Goal: Transaction & Acquisition: Purchase product/service

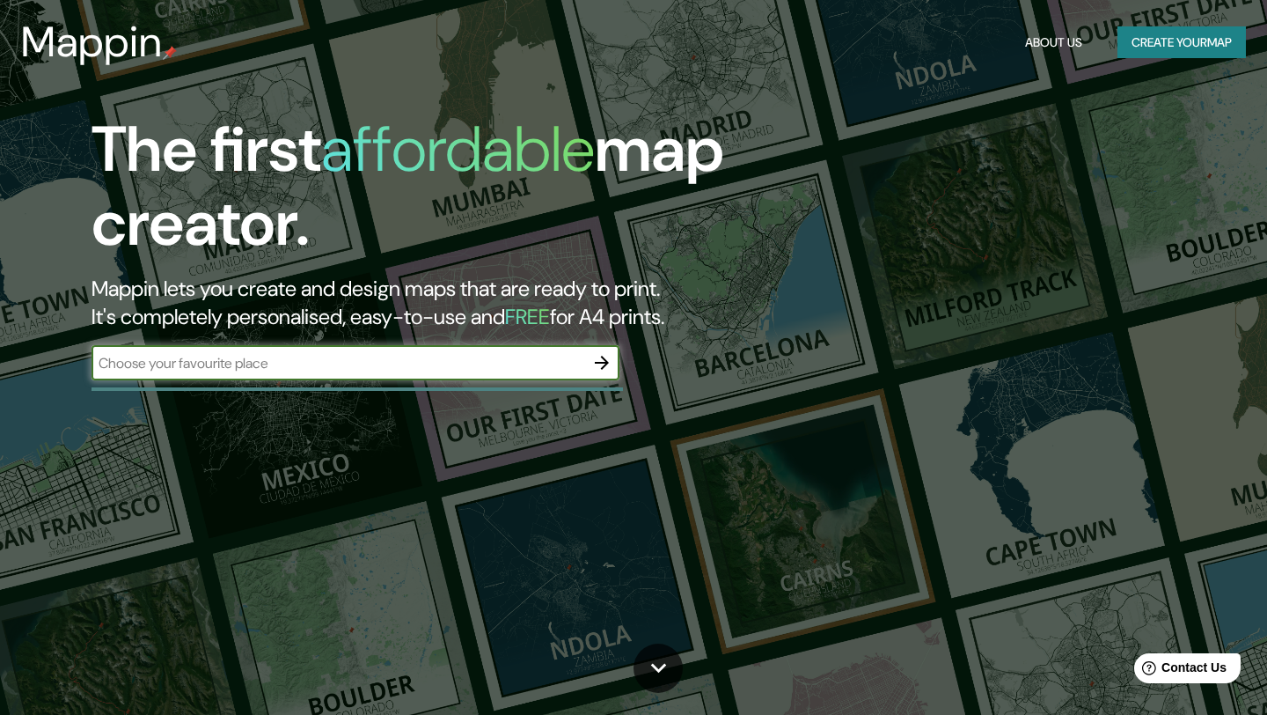
click at [531, 358] on input "text" at bounding box center [338, 363] width 493 height 20
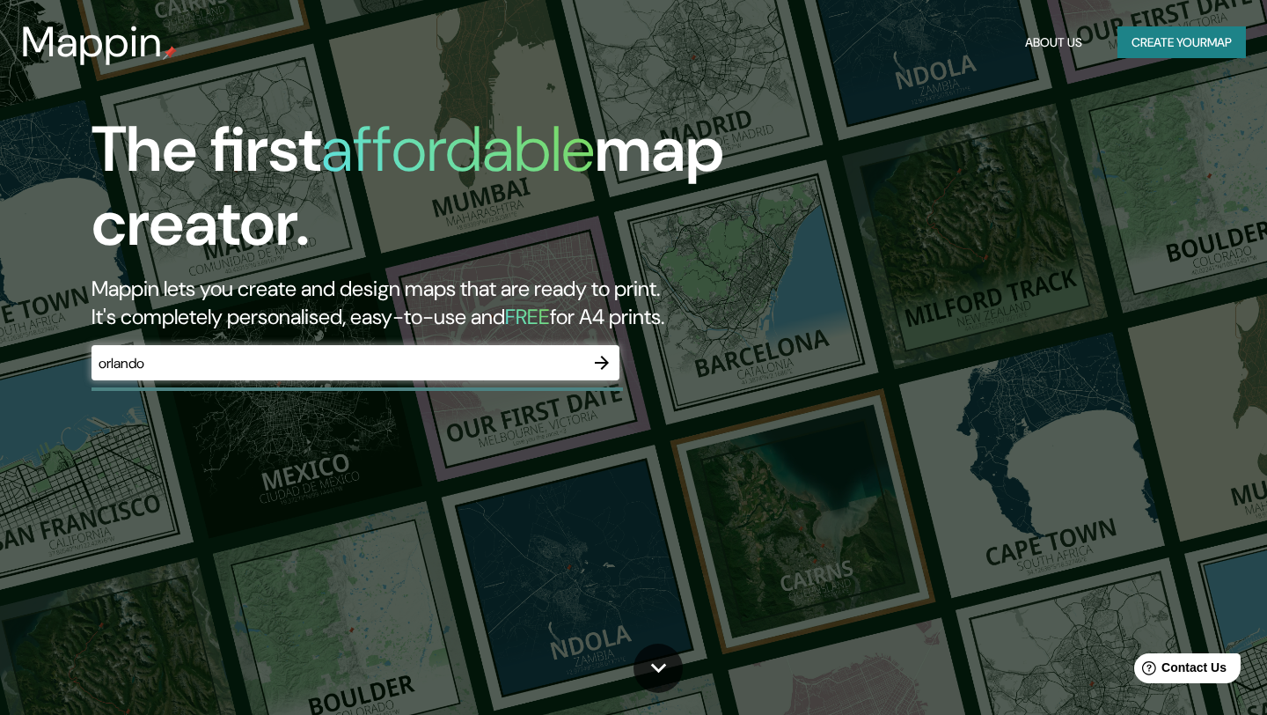
click at [539, 496] on div "The first affordable map creator. Mappin lets you create and design maps that a…" at bounding box center [633, 357] width 1267 height 715
click at [181, 358] on input "orlando" at bounding box center [338, 363] width 493 height 20
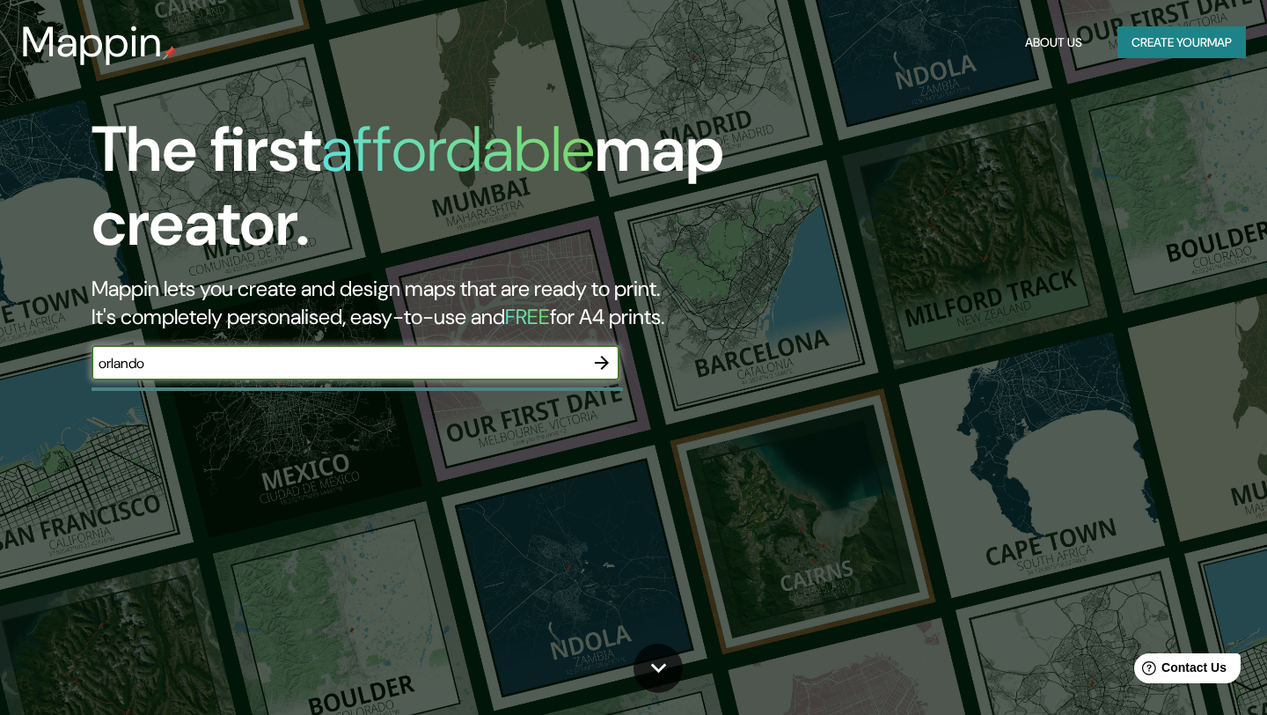
drag, startPoint x: 175, startPoint y: 358, endPoint x: 17, endPoint y: 358, distance: 158.4
click at [17, 358] on div "The first affordable map creator. Mappin lets you create and design maps that a…" at bounding box center [633, 357] width 1267 height 715
type input "[US_STATE]"
click at [604, 357] on icon "button" at bounding box center [602, 363] width 14 height 14
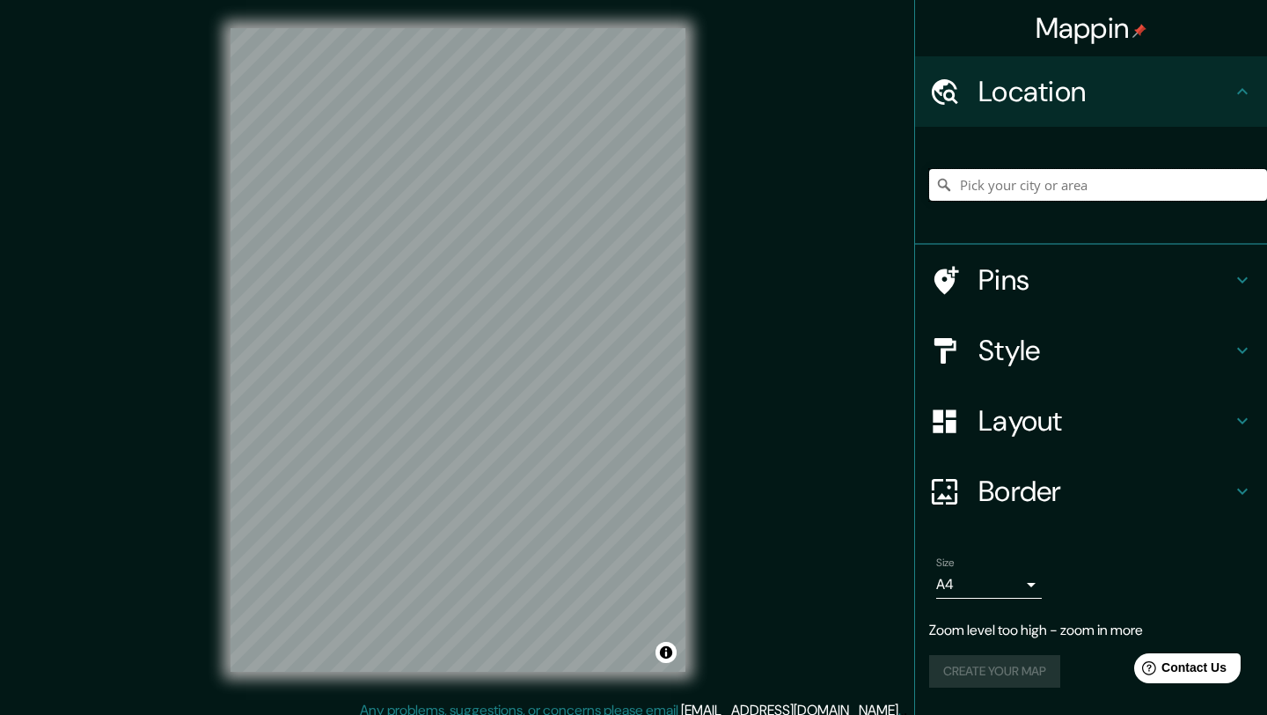
click at [1033, 178] on input "Pick your city or area" at bounding box center [1098, 185] width 338 height 32
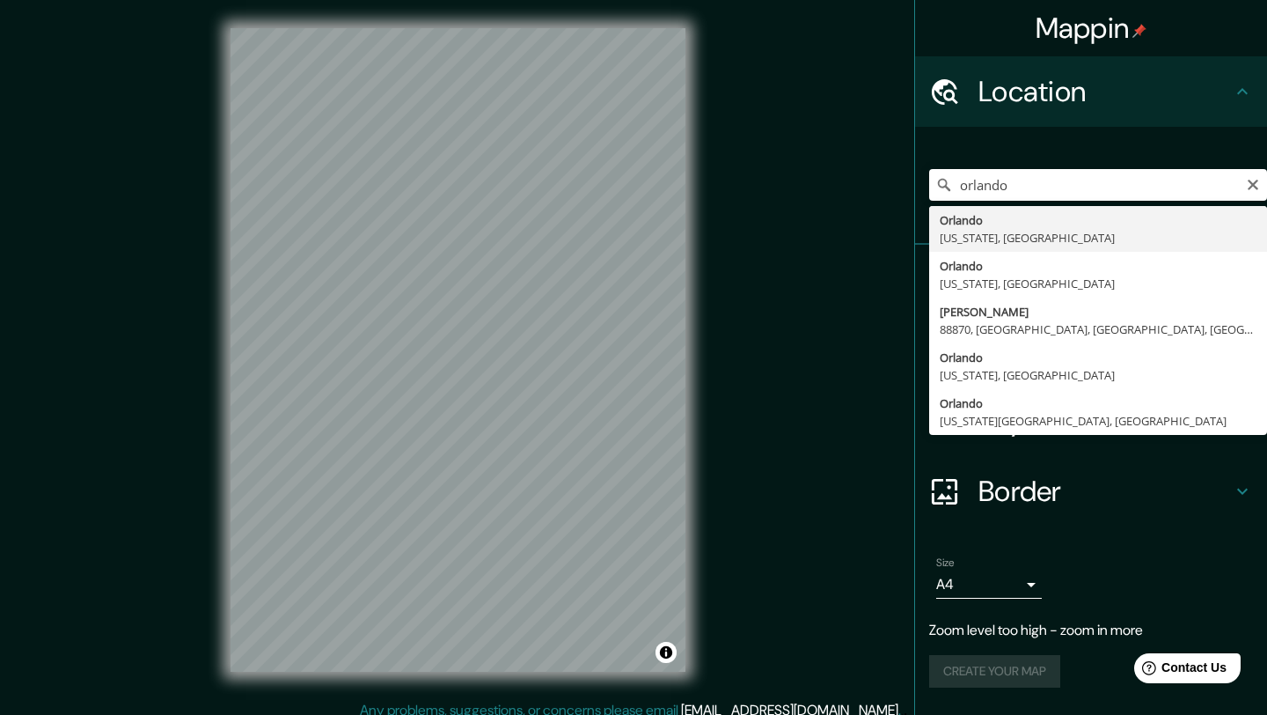
type input "[GEOGRAPHIC_DATA], [US_STATE], [GEOGRAPHIC_DATA]"
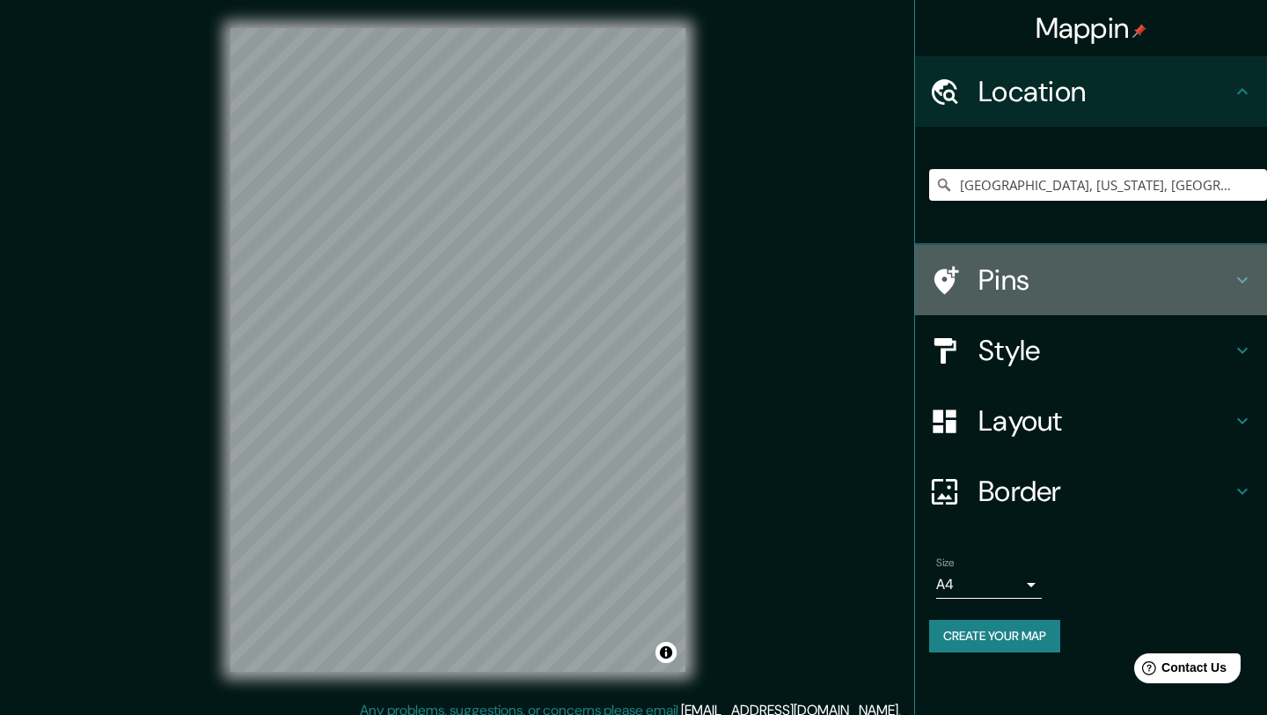
click at [1114, 262] on h4 "Pins" at bounding box center [1105, 279] width 253 height 35
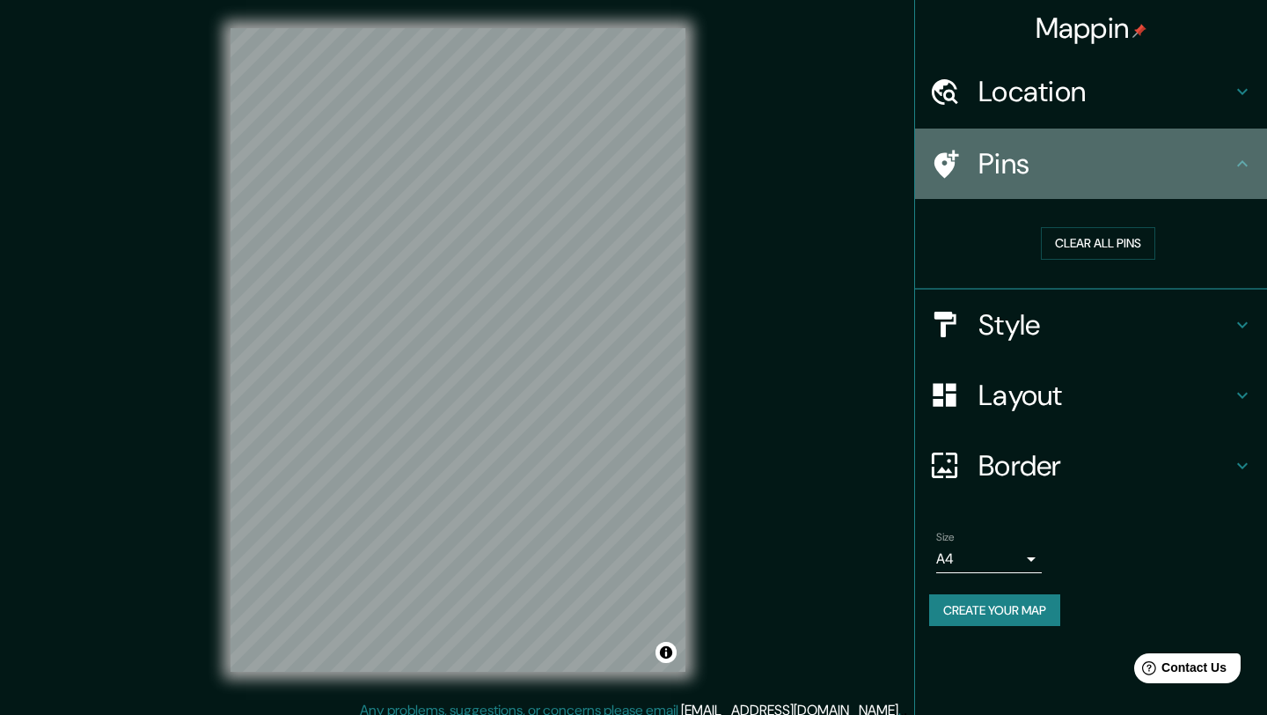
click at [1000, 154] on h4 "Pins" at bounding box center [1105, 163] width 253 height 35
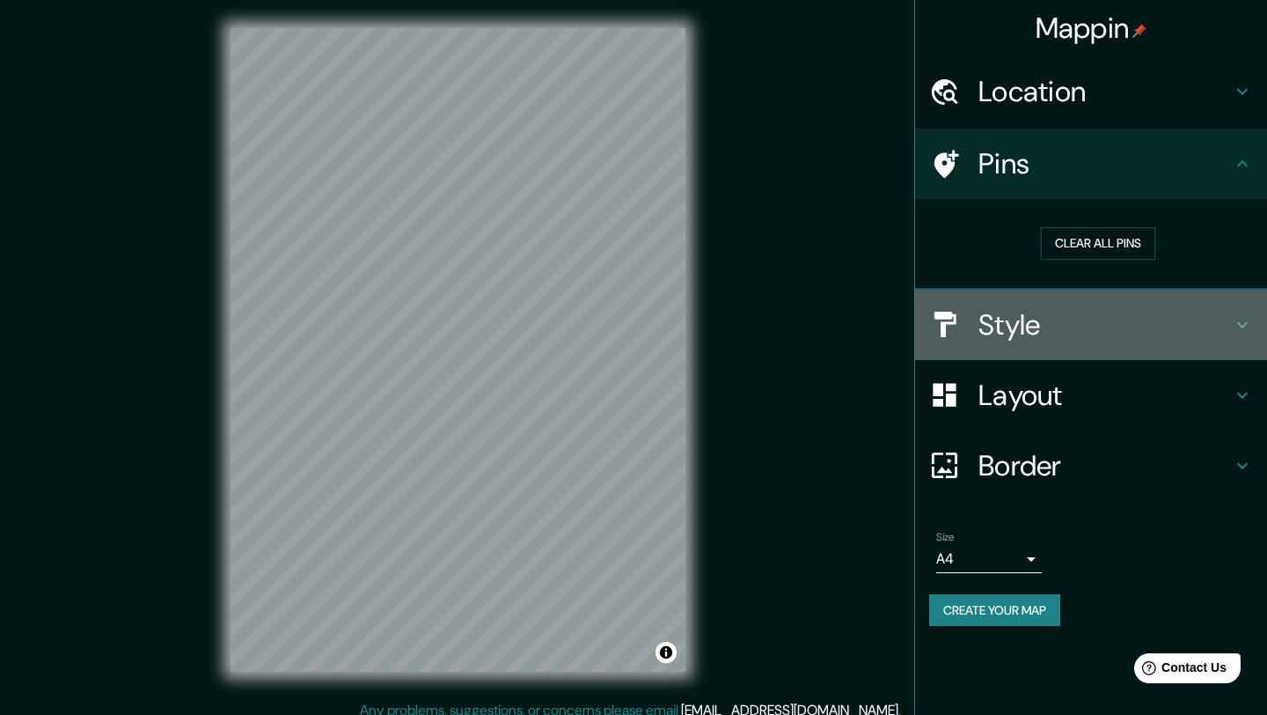
click at [1029, 315] on h4 "Style" at bounding box center [1105, 324] width 253 height 35
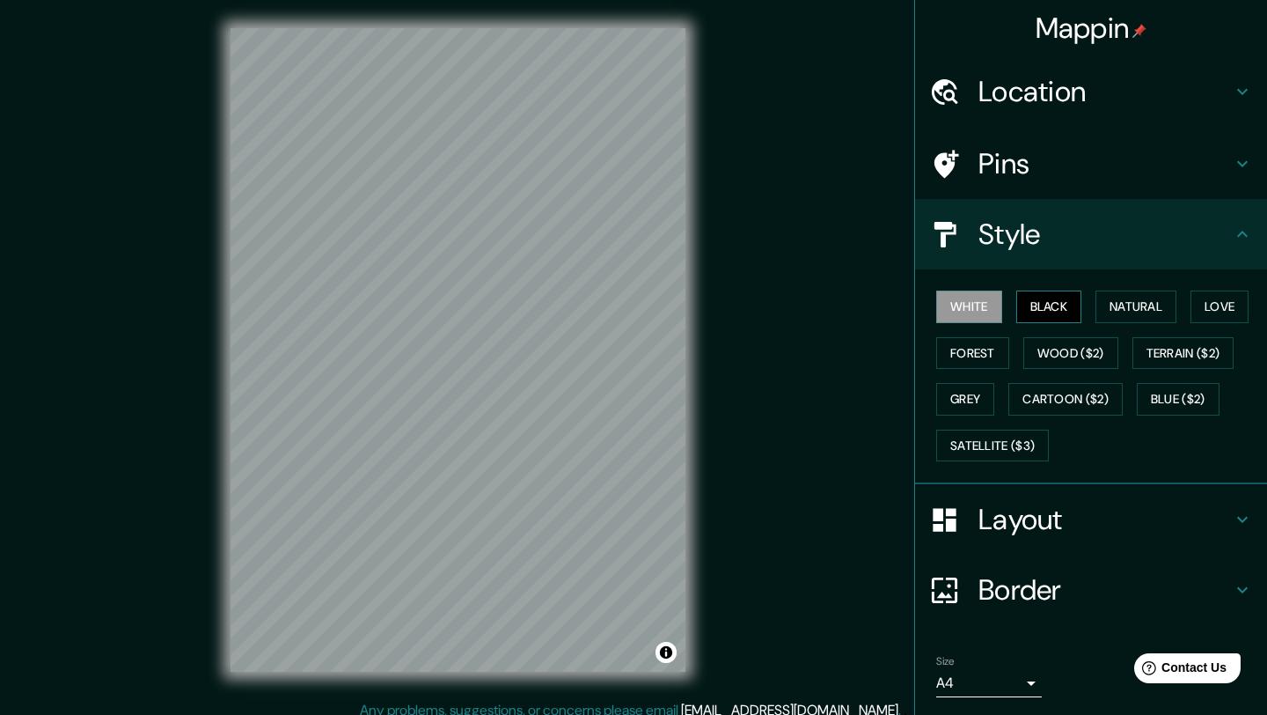
click at [1041, 297] on button "Black" at bounding box center [1049, 306] width 66 height 33
click at [1131, 298] on button "Natural" at bounding box center [1136, 306] width 81 height 33
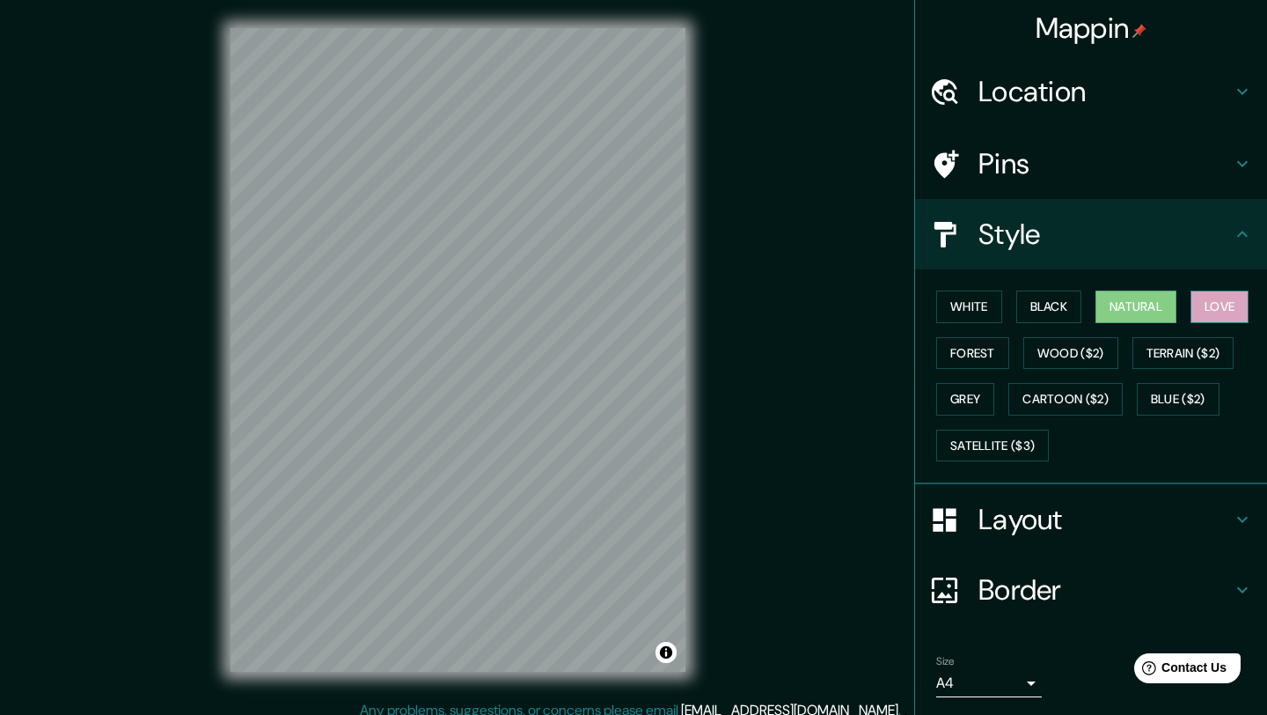
click at [1225, 302] on button "Love" at bounding box center [1220, 306] width 58 height 33
click at [987, 347] on button "Forest" at bounding box center [972, 353] width 73 height 33
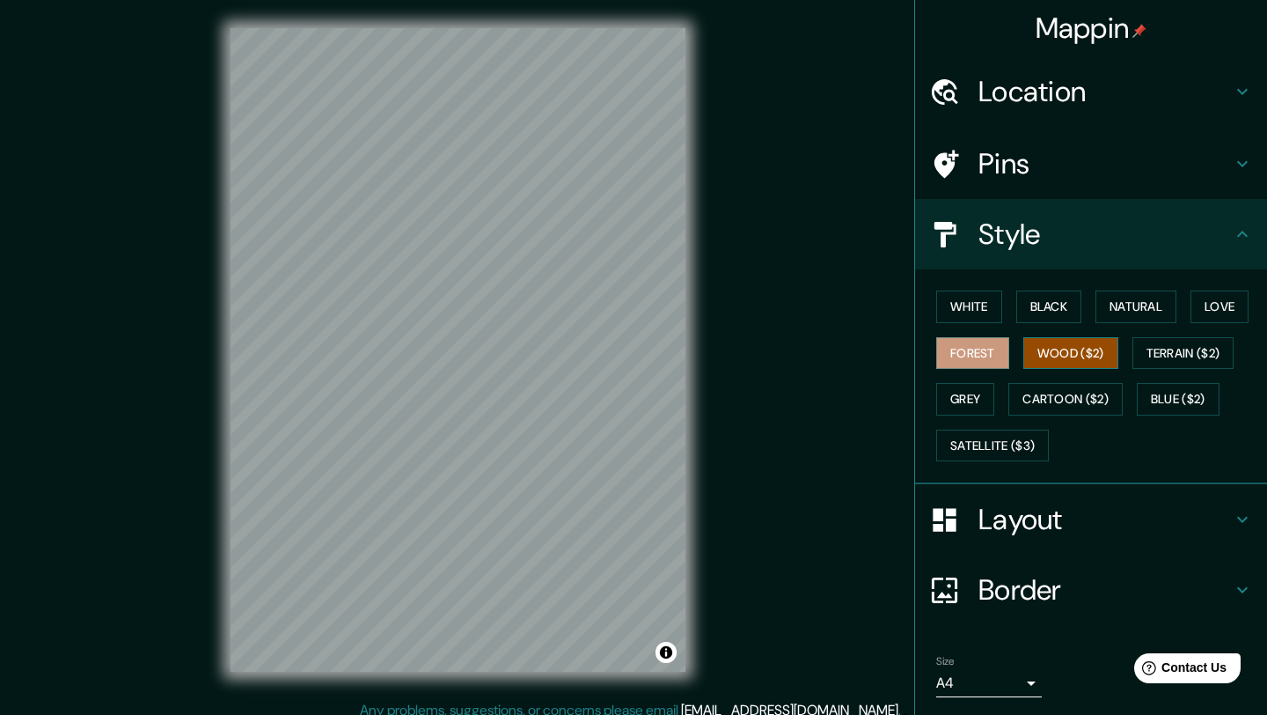
click at [1099, 344] on button "Wood ($2)" at bounding box center [1070, 353] width 95 height 33
click at [1168, 343] on button "Terrain ($2)" at bounding box center [1184, 353] width 102 height 33
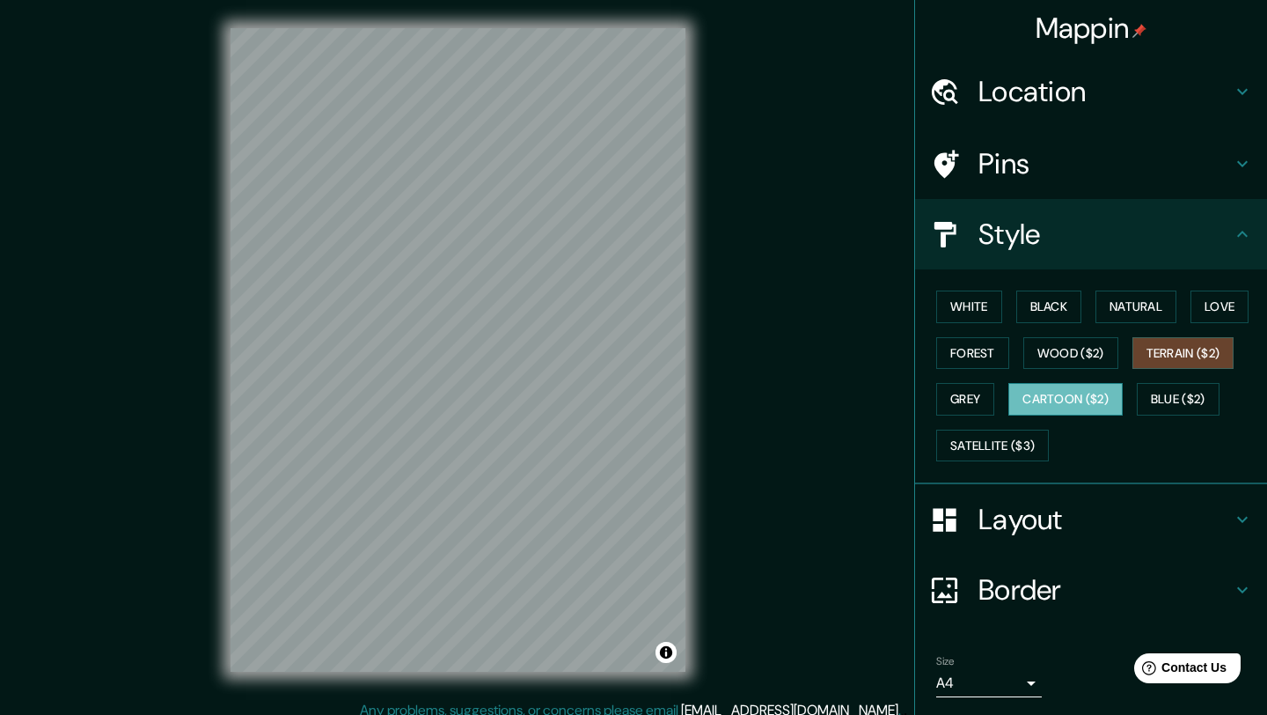
click at [1078, 387] on button "Cartoon ($2)" at bounding box center [1065, 399] width 114 height 33
click at [975, 395] on button "Grey" at bounding box center [965, 399] width 58 height 33
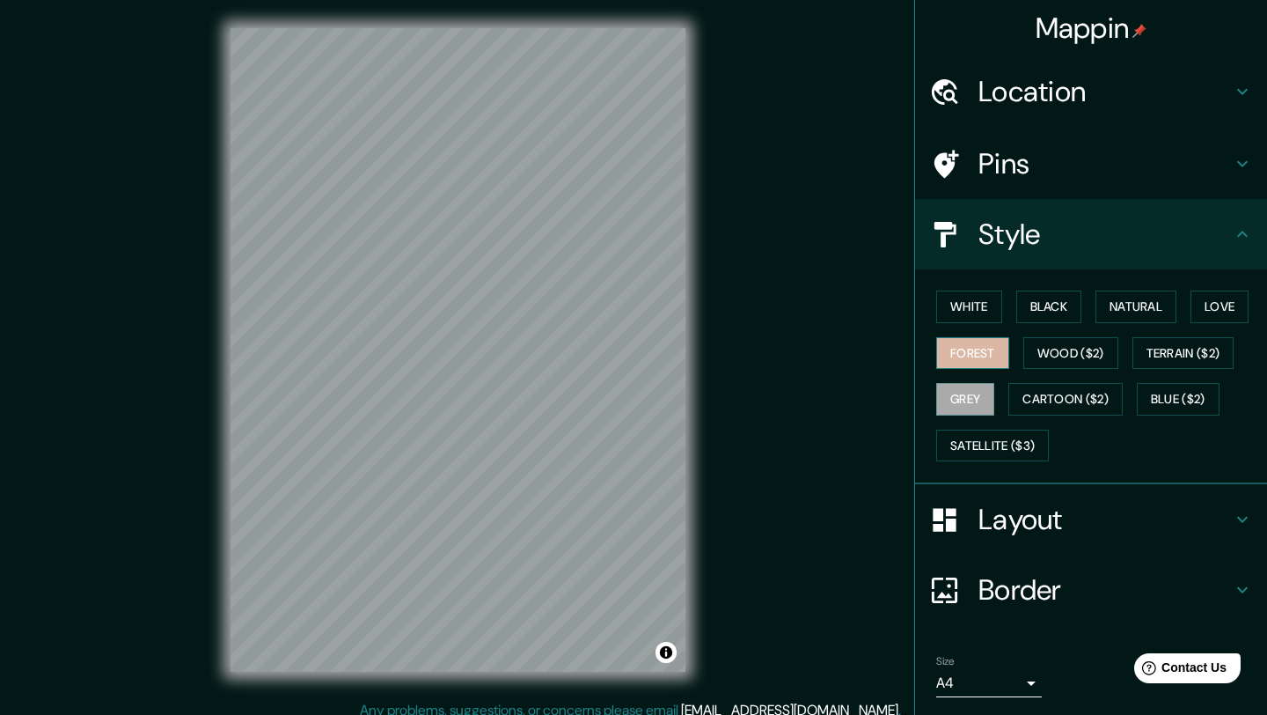
click at [979, 349] on button "Forest" at bounding box center [972, 353] width 73 height 33
click at [994, 448] on button "Satellite ($3)" at bounding box center [992, 445] width 113 height 33
click at [973, 348] on button "Forest" at bounding box center [972, 353] width 73 height 33
click at [1007, 508] on h4 "Layout" at bounding box center [1105, 519] width 253 height 35
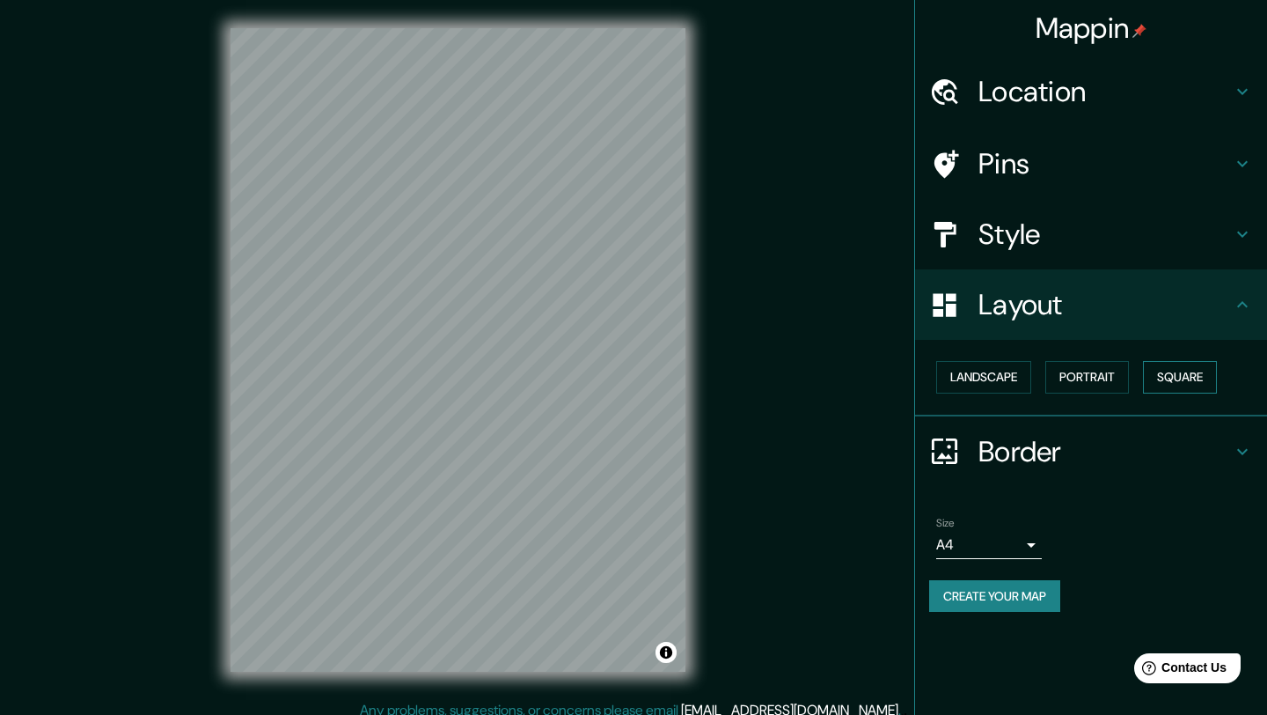
click at [1183, 371] on button "Square" at bounding box center [1180, 377] width 74 height 33
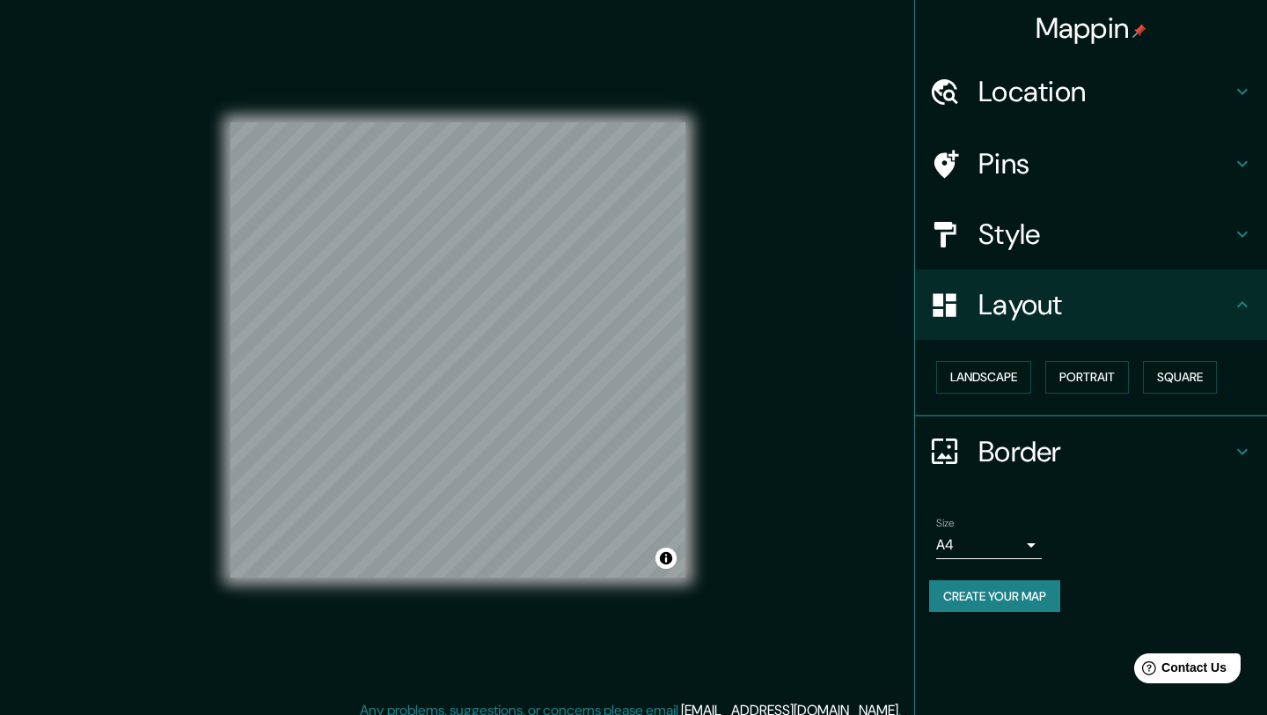
click at [1070, 444] on h4 "Border" at bounding box center [1105, 451] width 253 height 35
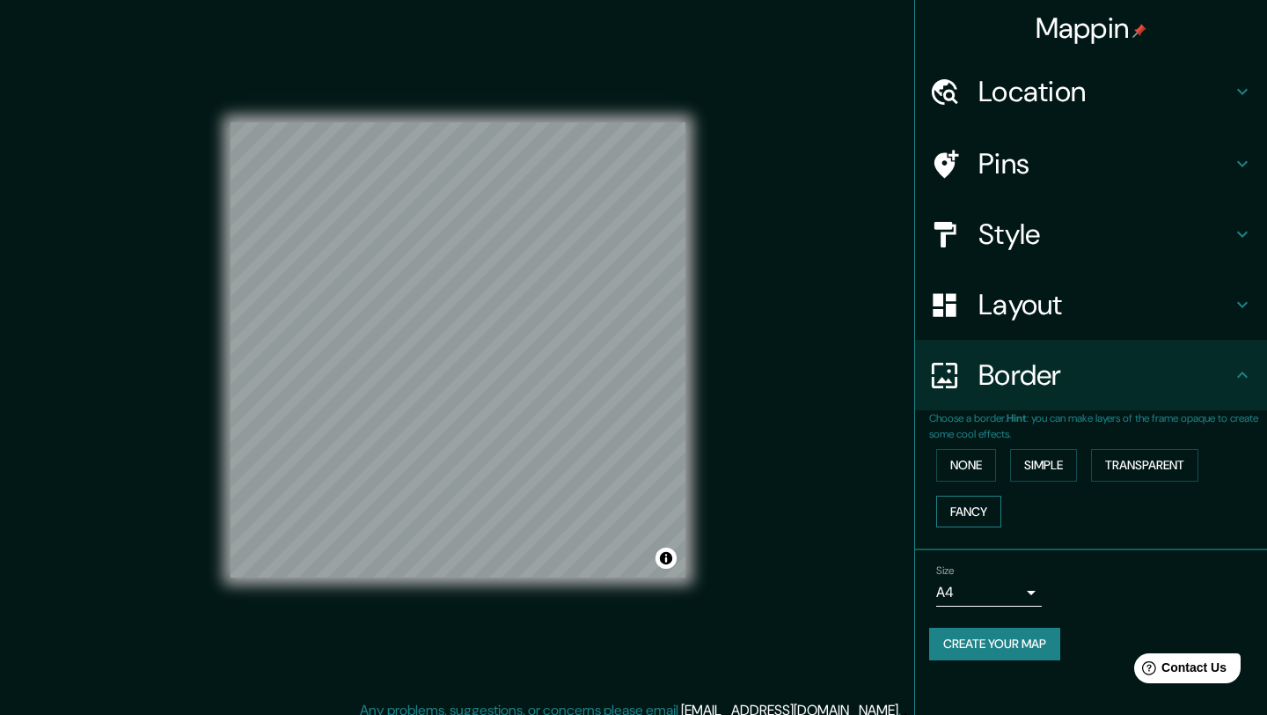
click at [975, 505] on button "Fancy" at bounding box center [968, 511] width 65 height 33
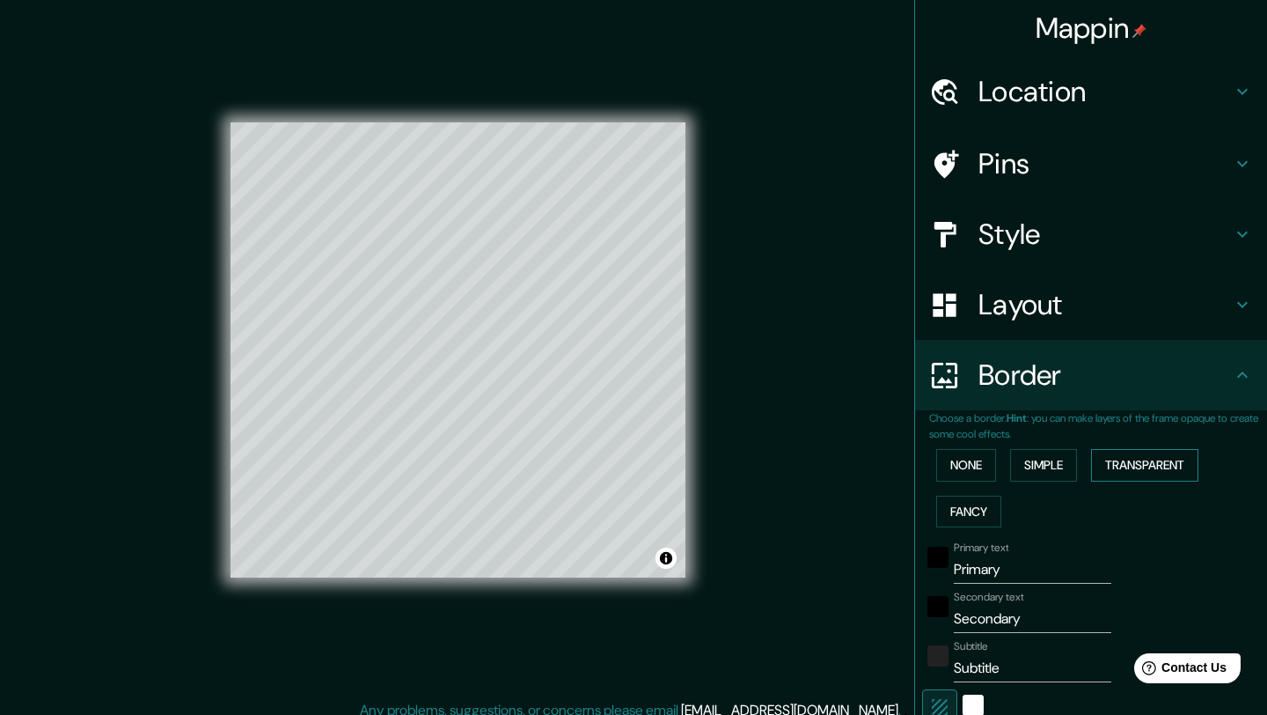
click at [1138, 457] on button "Transparent" at bounding box center [1144, 465] width 107 height 33
click at [973, 508] on button "Fancy" at bounding box center [968, 511] width 65 height 33
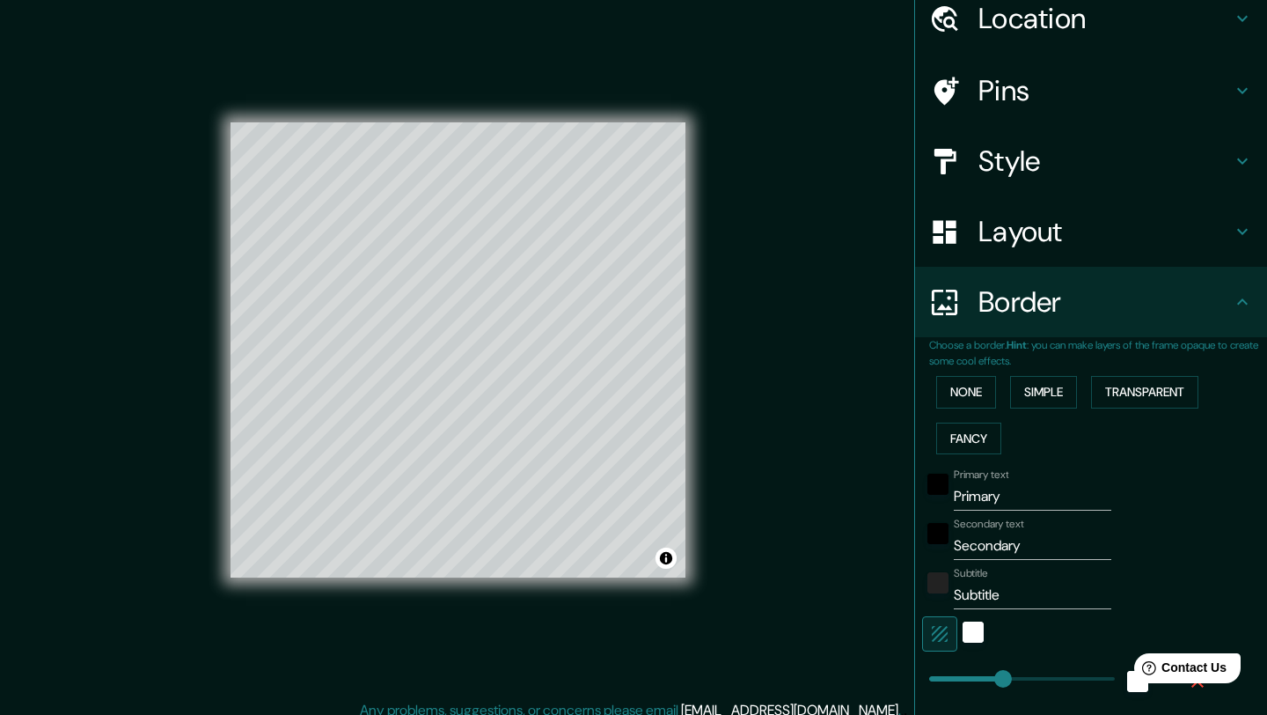
scroll to position [288, 0]
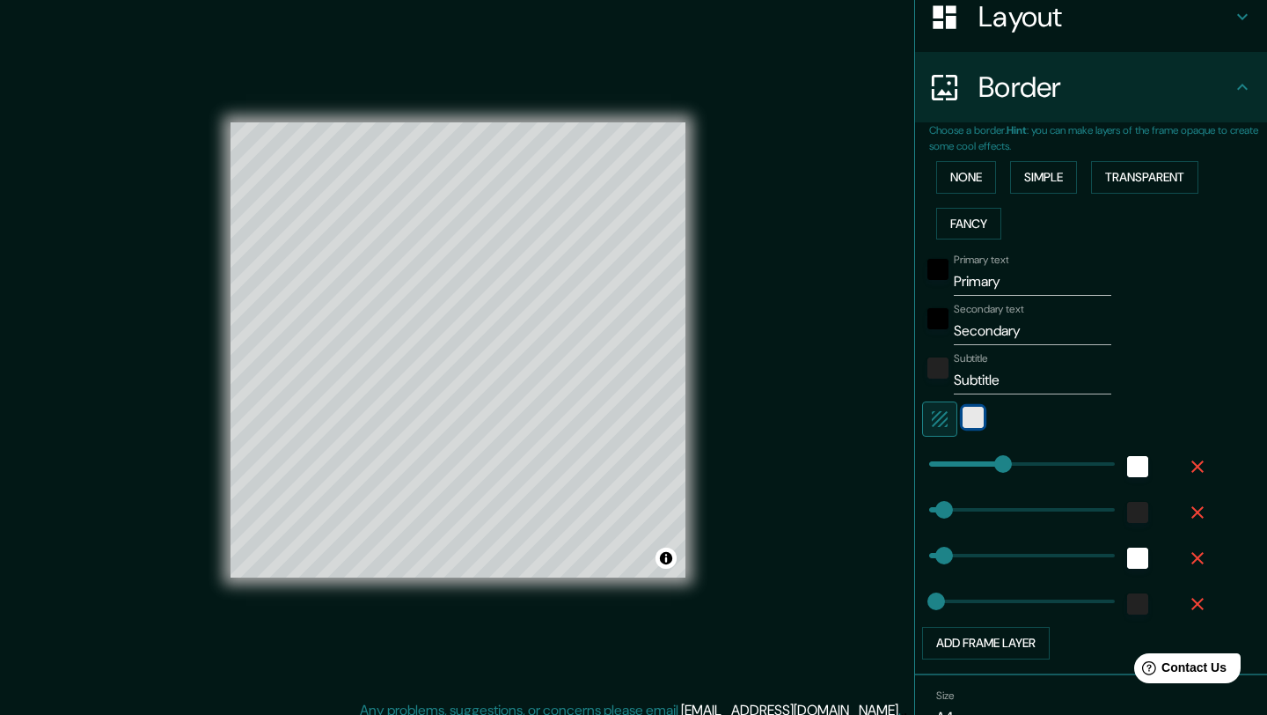
click at [978, 409] on div "white" at bounding box center [973, 417] width 21 height 21
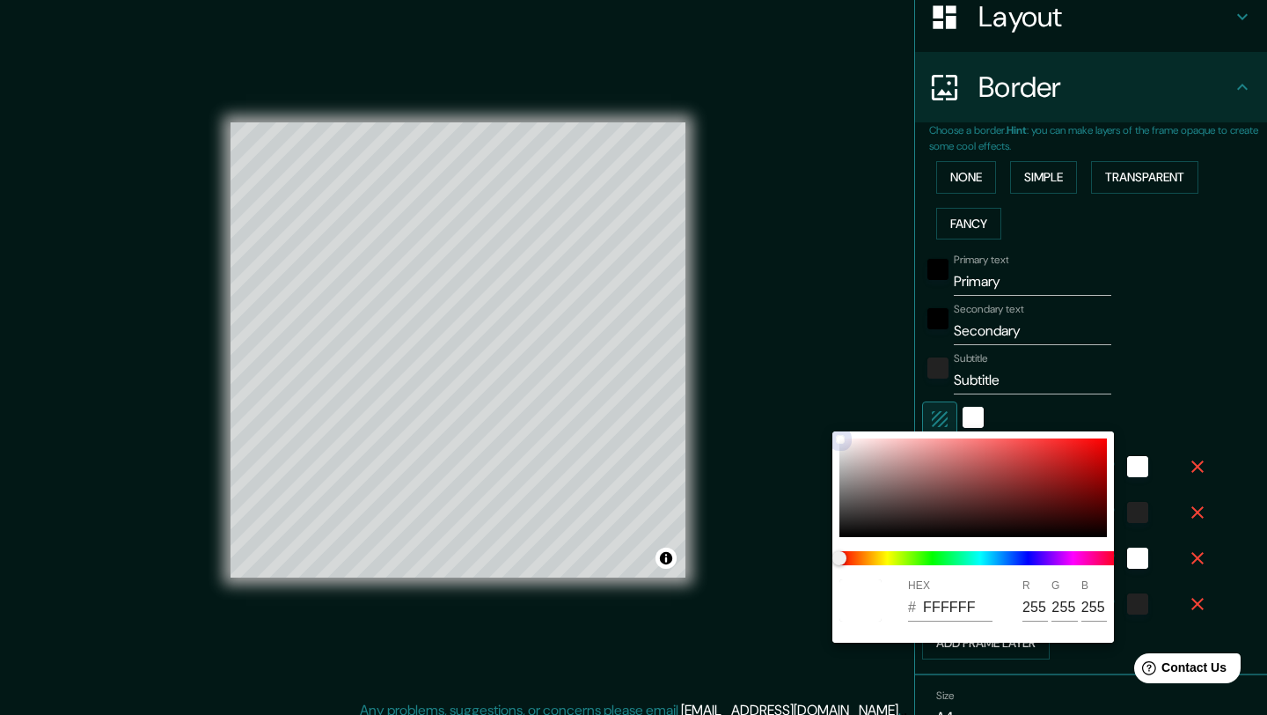
type input "207"
type input "41"
type input "21"
type input "932222"
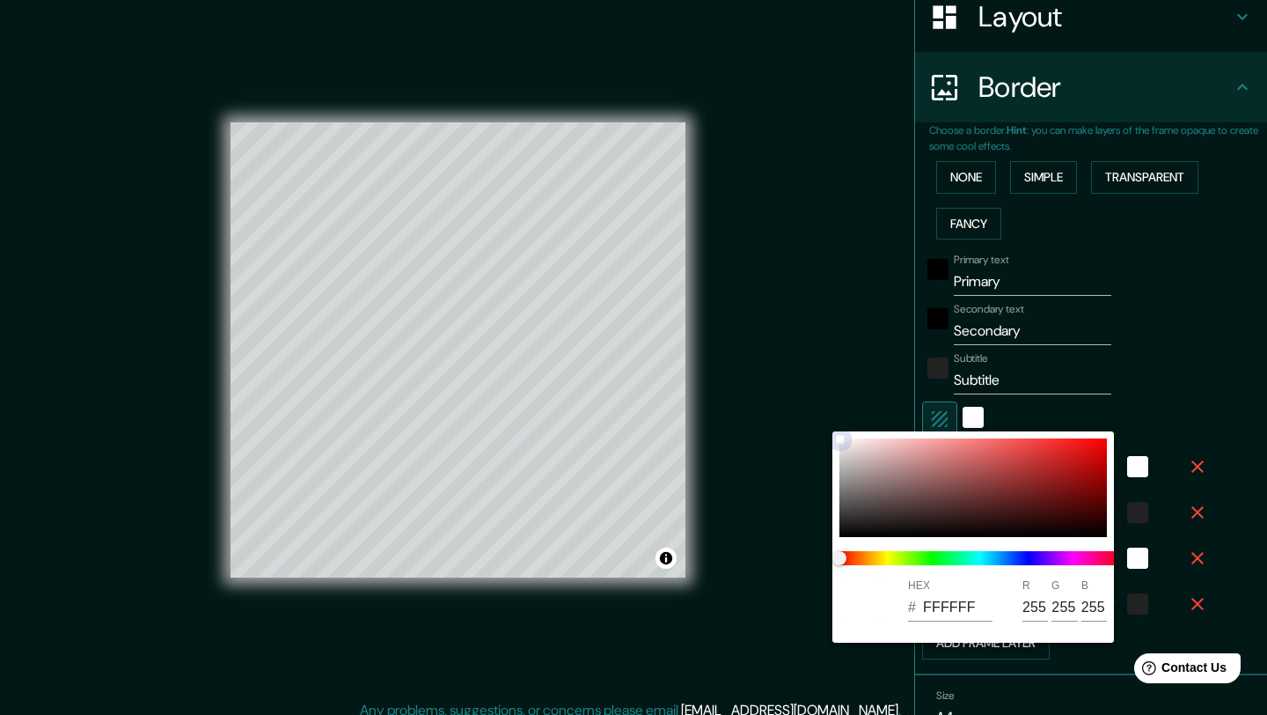
type input "147"
type input "34"
type input "207"
type input "41"
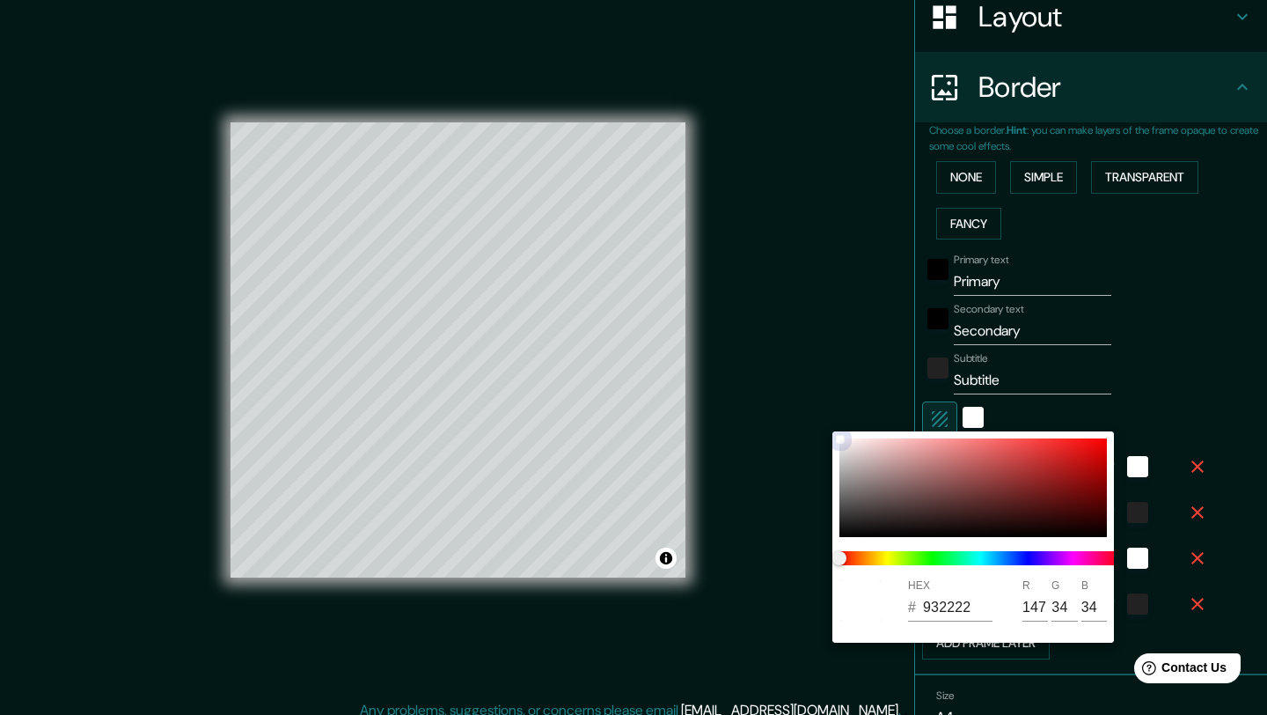
type input "41"
type input "21"
type input "912222"
type input "145"
type input "207"
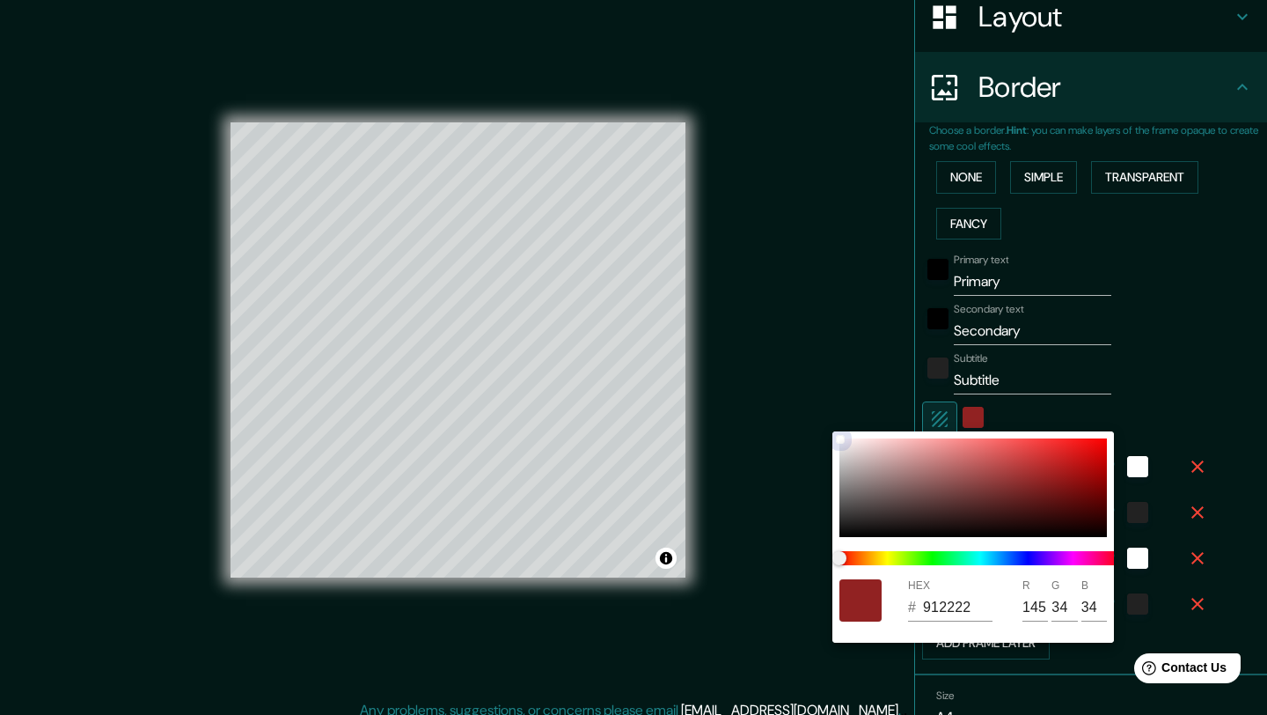
type input "41"
type input "21"
type input "207"
type input "41"
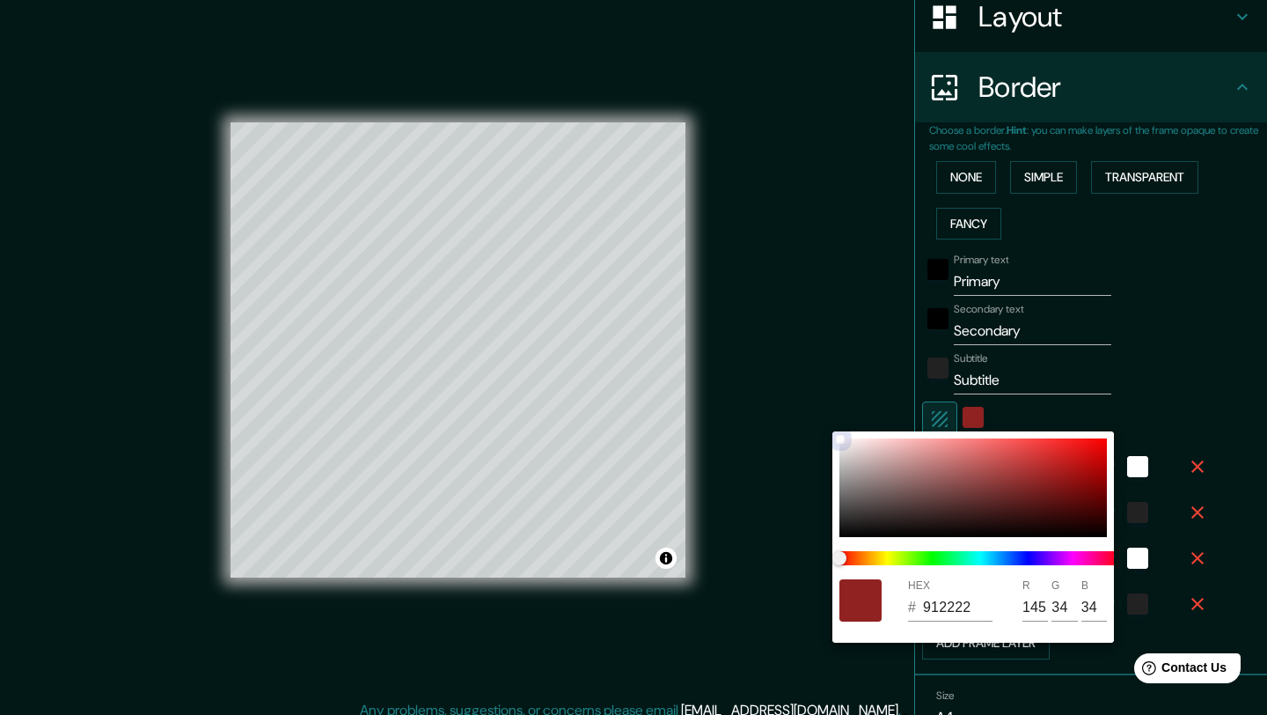
type input "41"
type input "21"
type input "207"
type input "41"
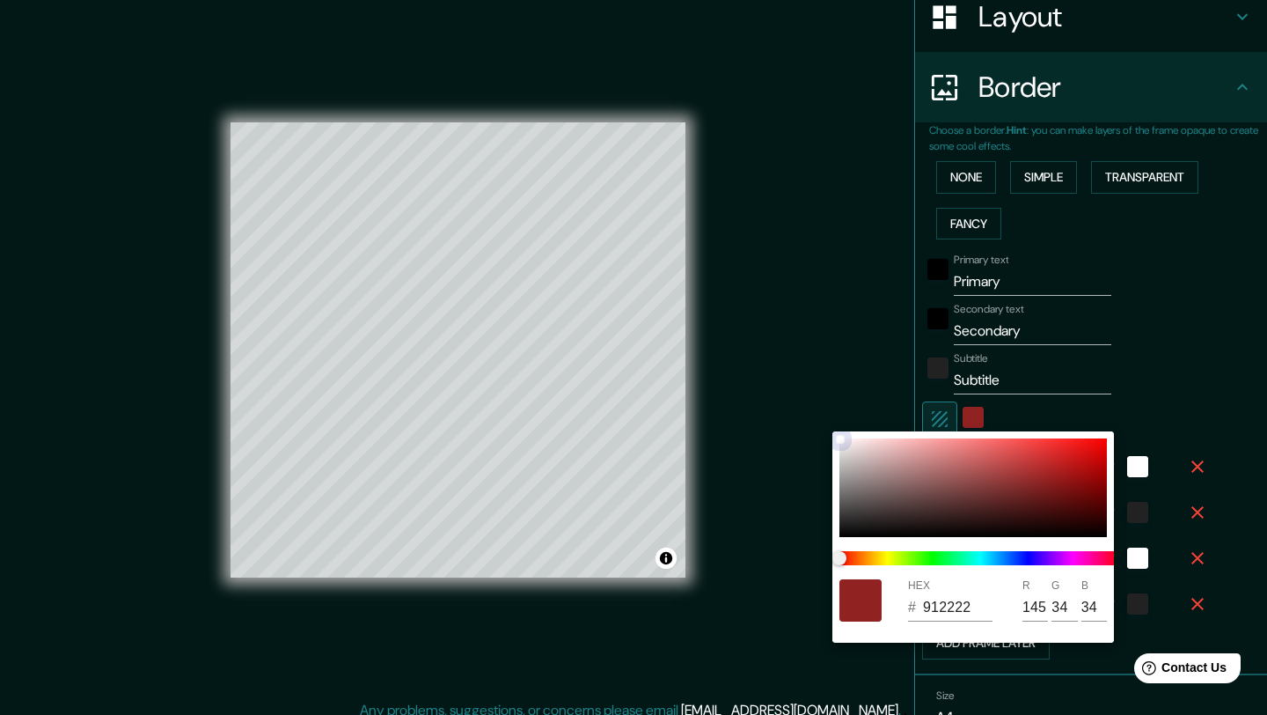
type input "21"
type input "952020"
type input "149"
type input "32"
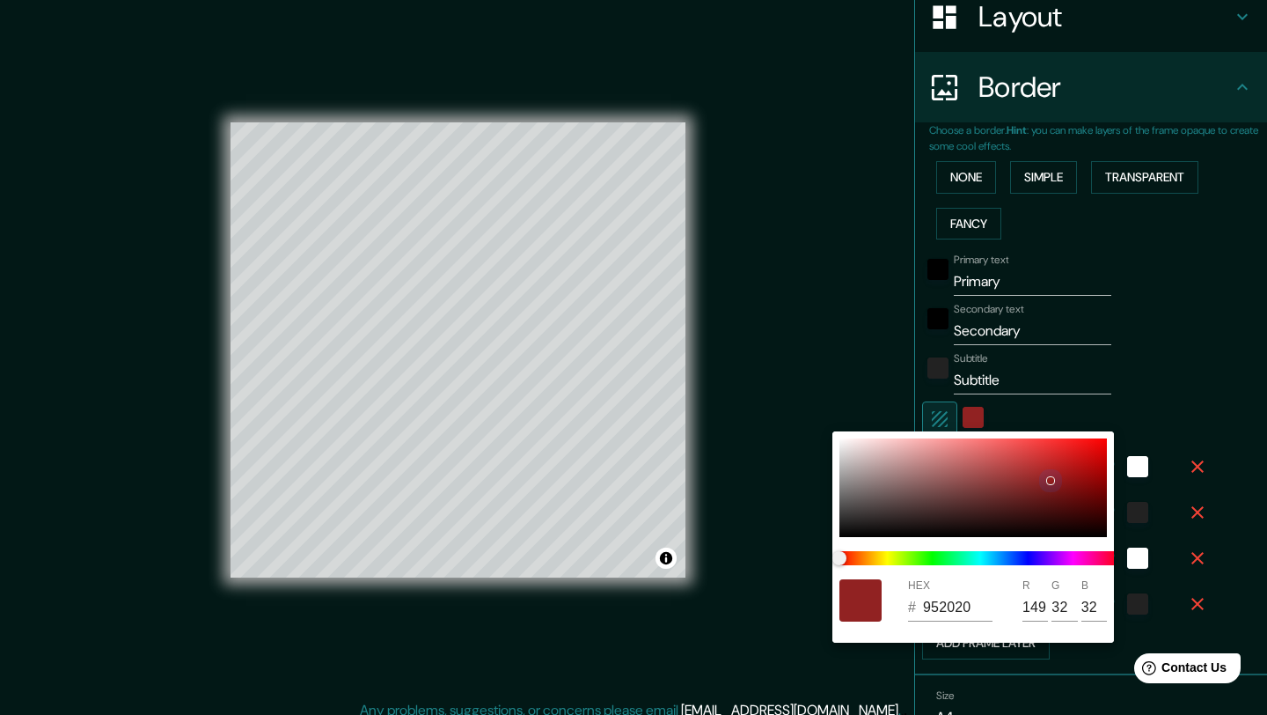
type input "207"
type input "41"
type input "21"
type input "9C1F1F"
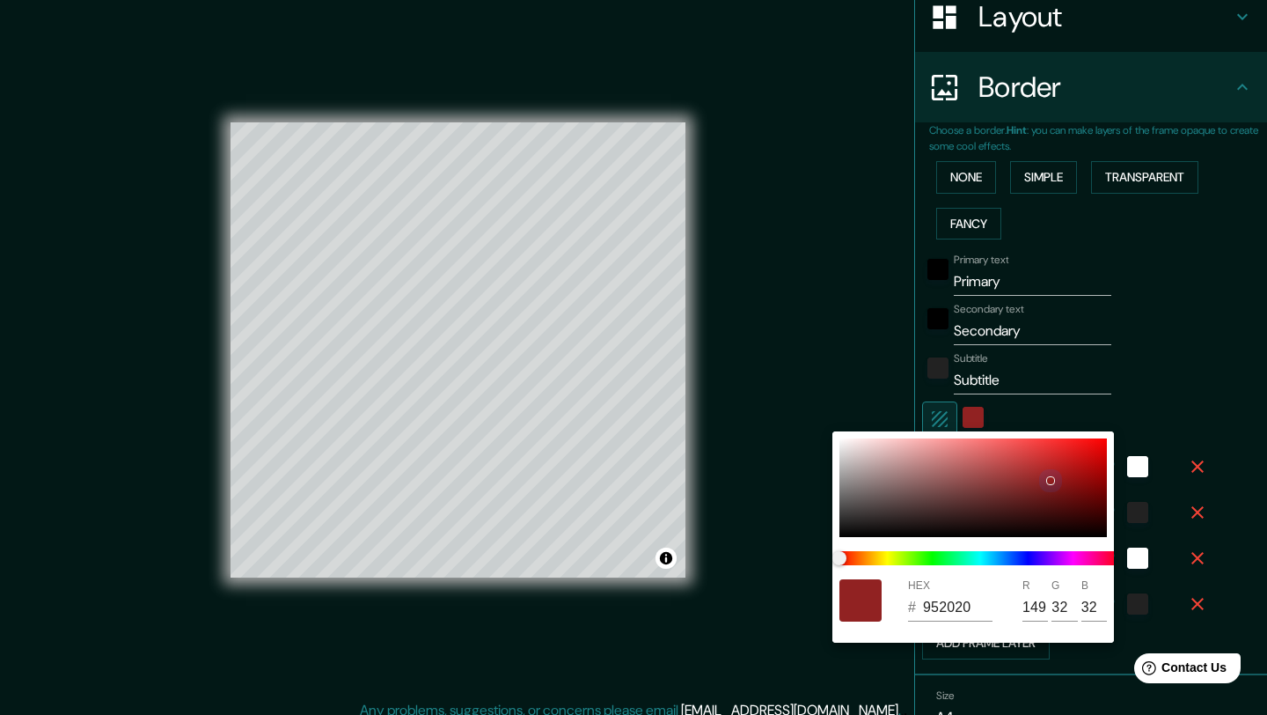
type input "156"
type input "31"
type input "207"
type input "41"
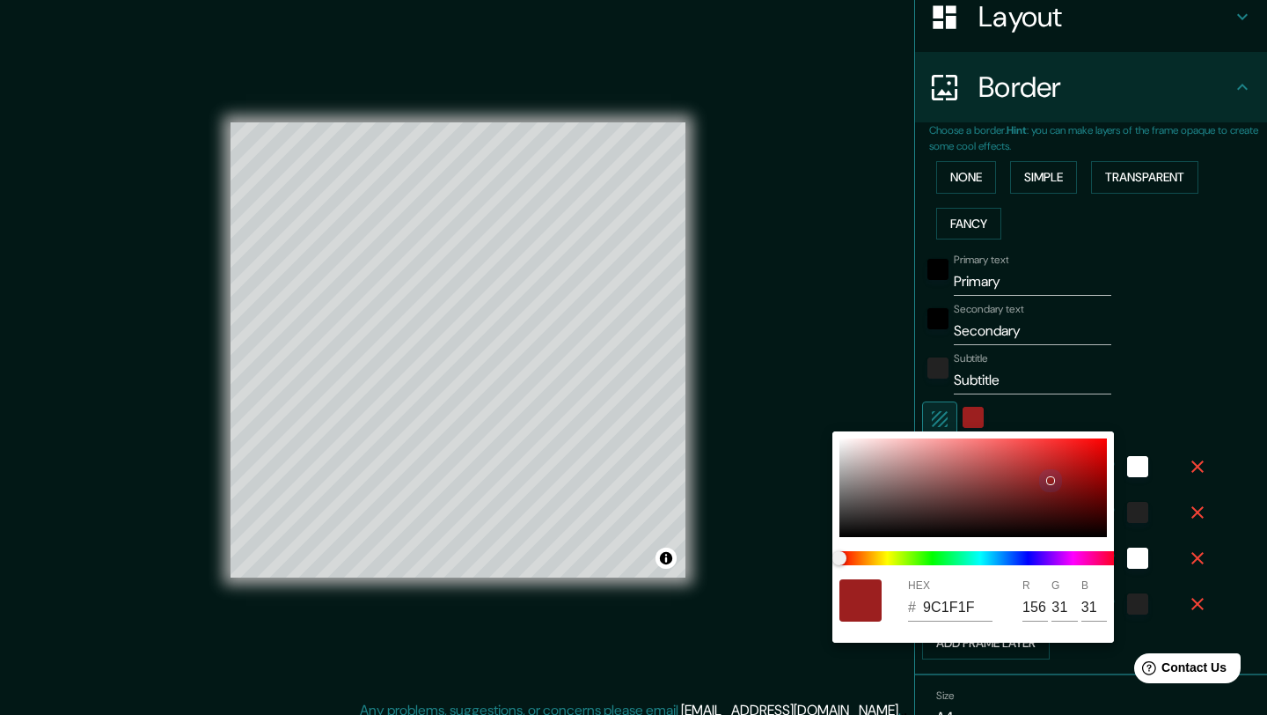
type input "41"
type input "21"
type input "A31E1E"
type input "163"
type input "30"
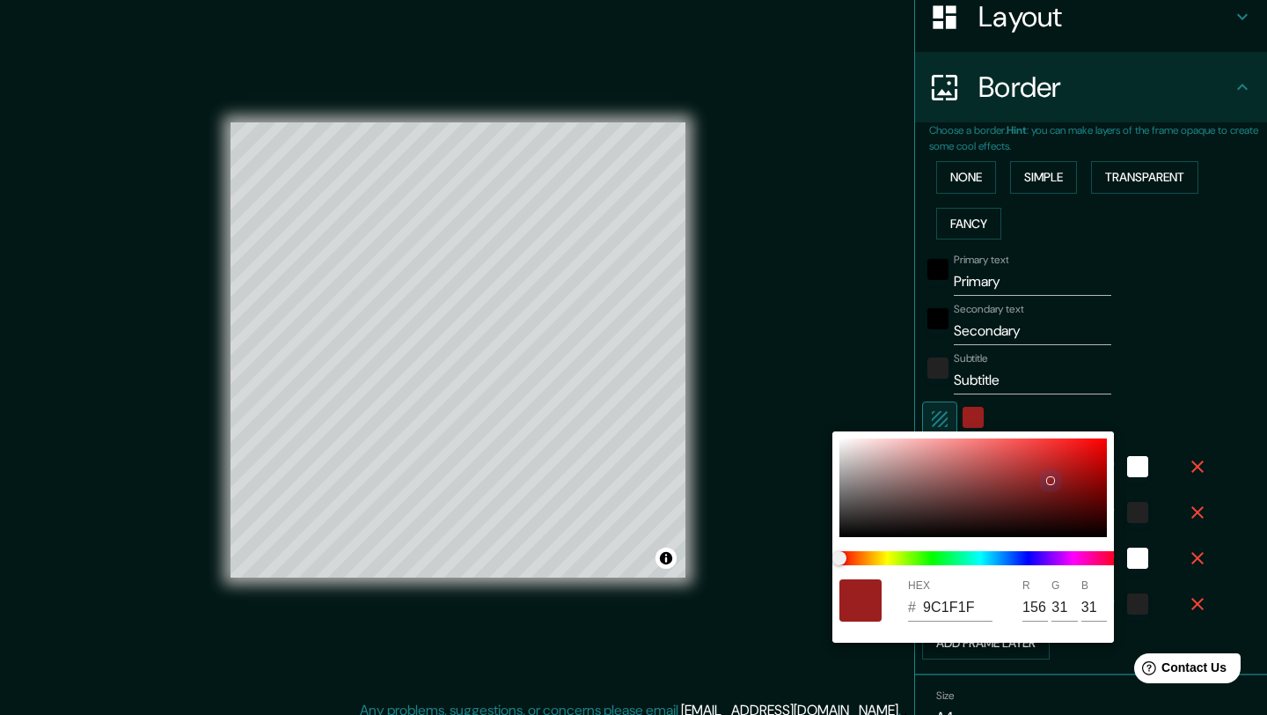
type input "30"
type input "207"
type input "41"
type input "21"
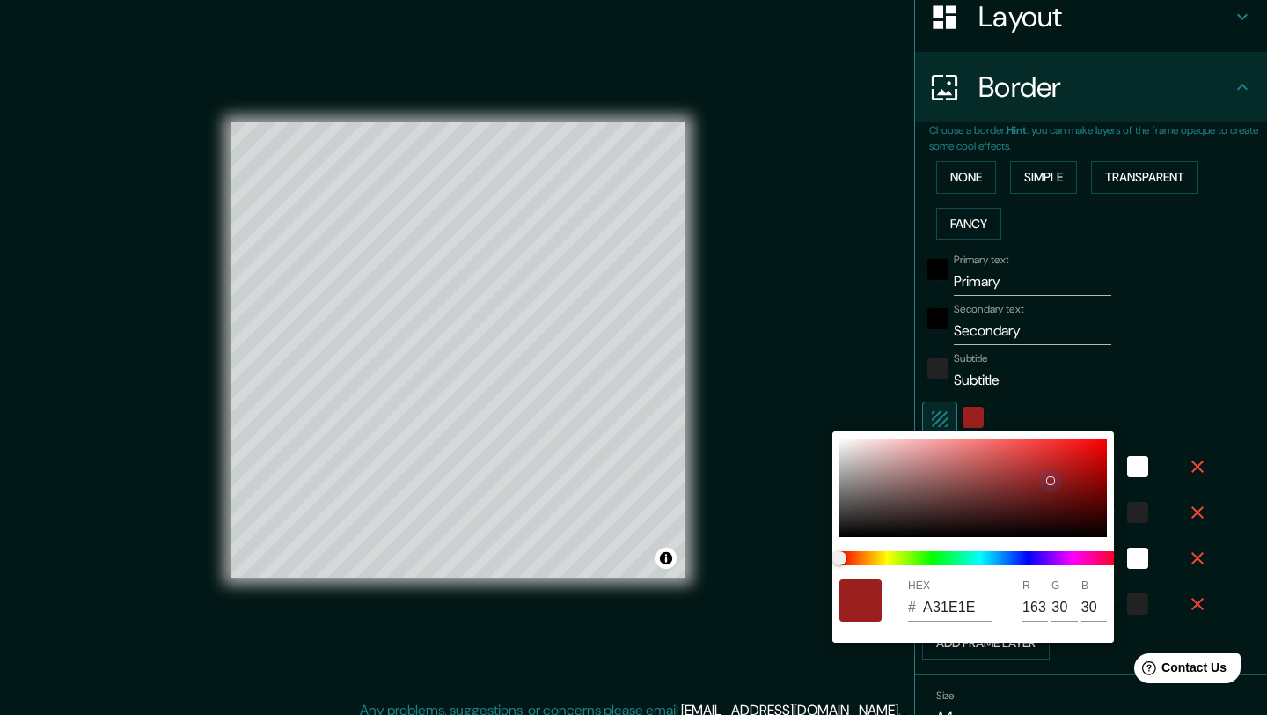
type input "A51D1D"
type input "165"
type input "29"
drag, startPoint x: 1043, startPoint y: 480, endPoint x: 1059, endPoint y: 473, distance: 17.7
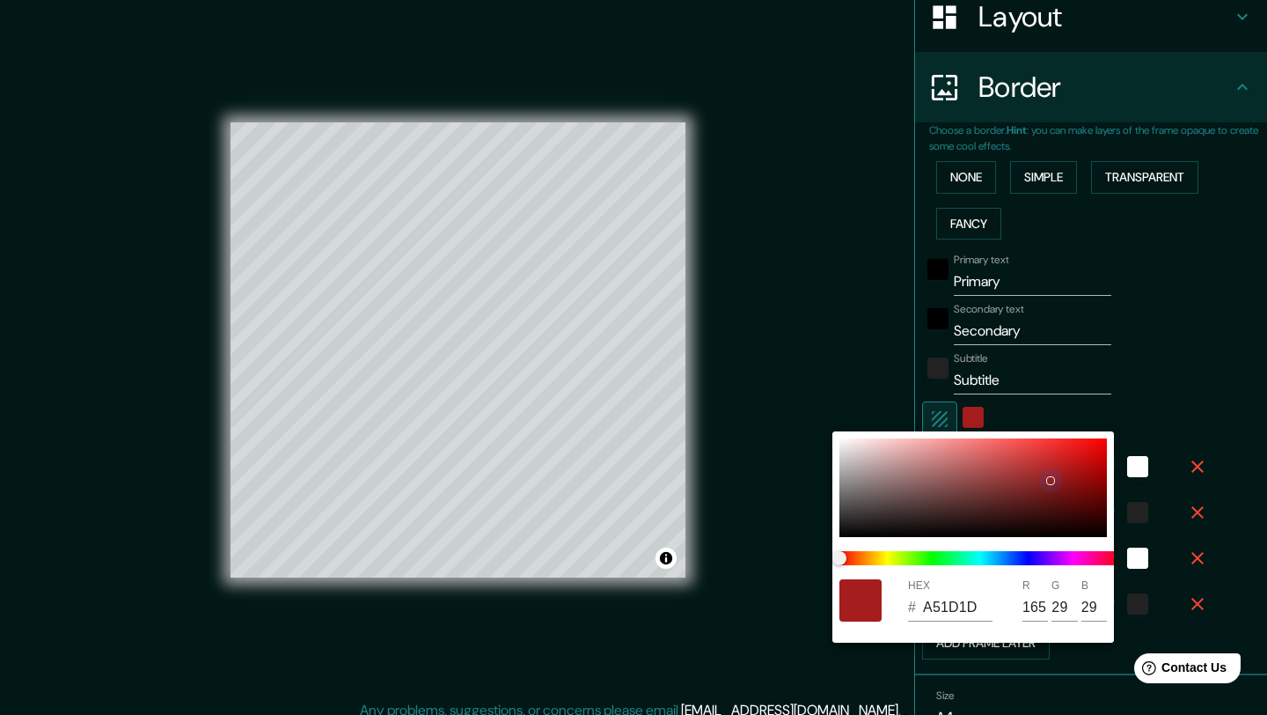
click at [1059, 473] on div at bounding box center [973, 487] width 268 height 99
type input "207"
type input "41"
type input "21"
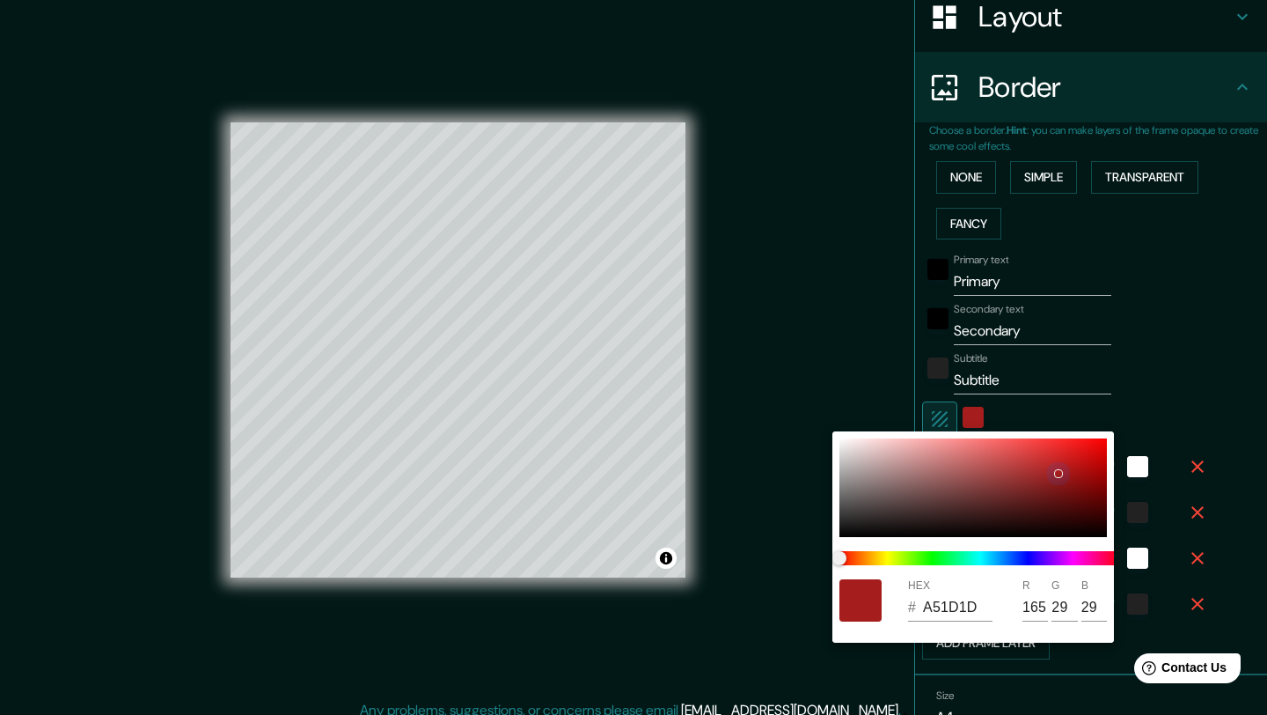
type input "207"
type input "41"
type input "21"
type input "8A2424"
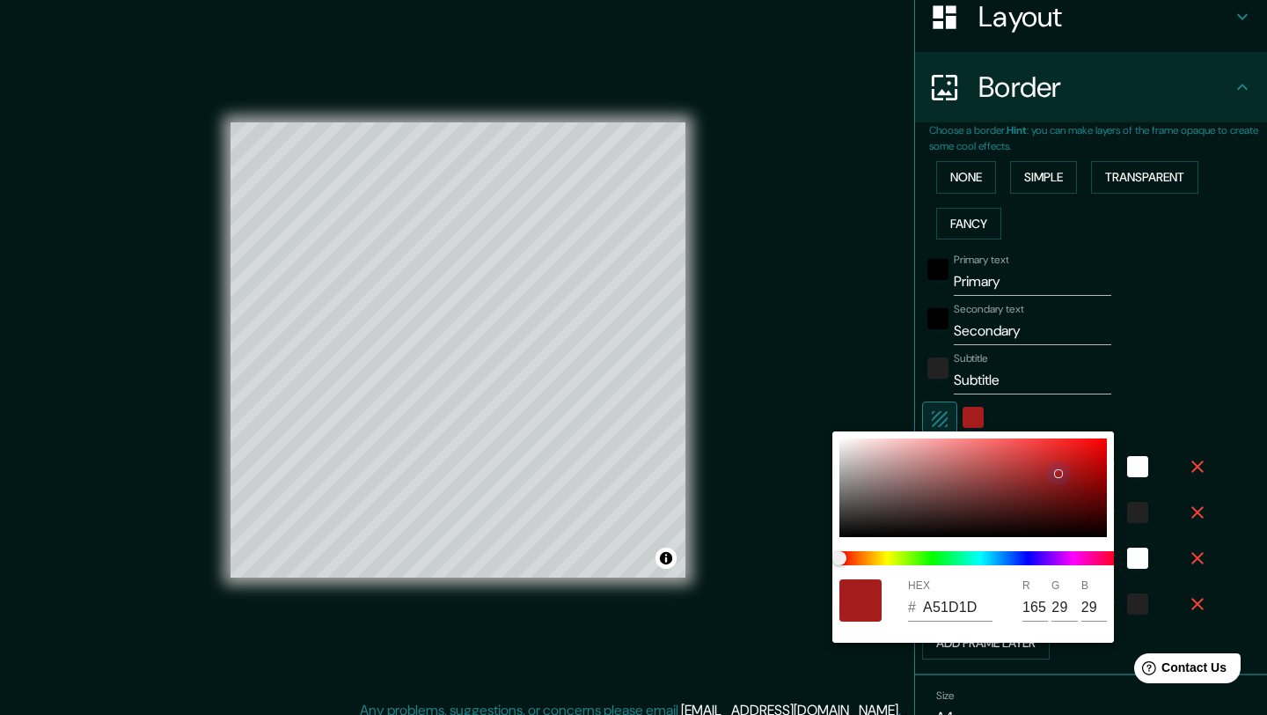
type input "138"
type input "36"
type input "207"
type input "41"
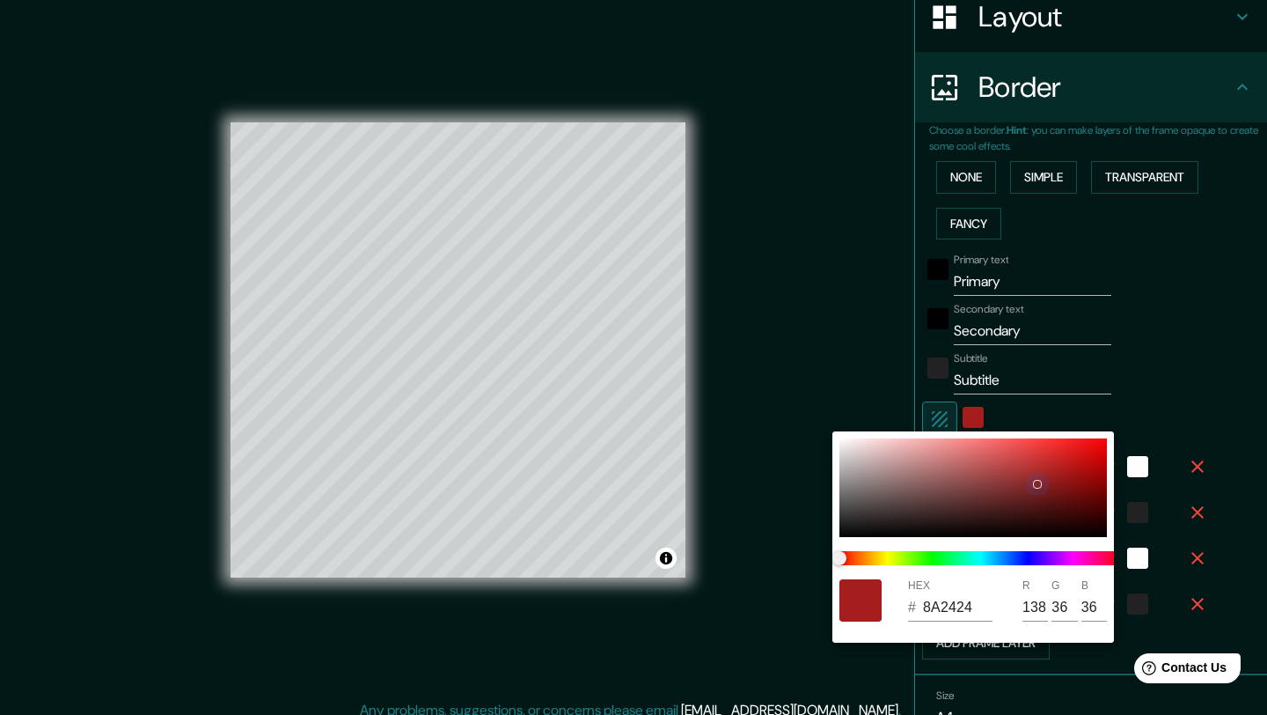
type input "41"
type input "21"
type input "7C2424"
type input "124"
type input "207"
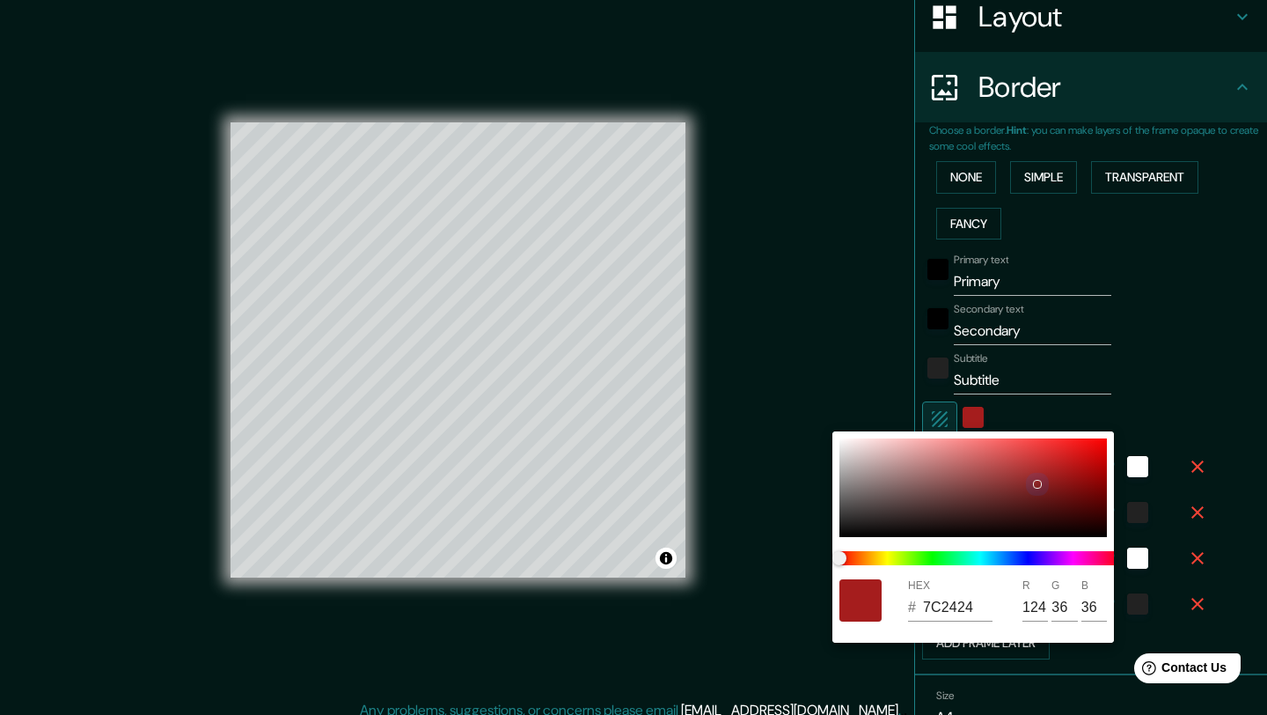
type input "41"
type input "21"
type input "6E2323"
type input "110"
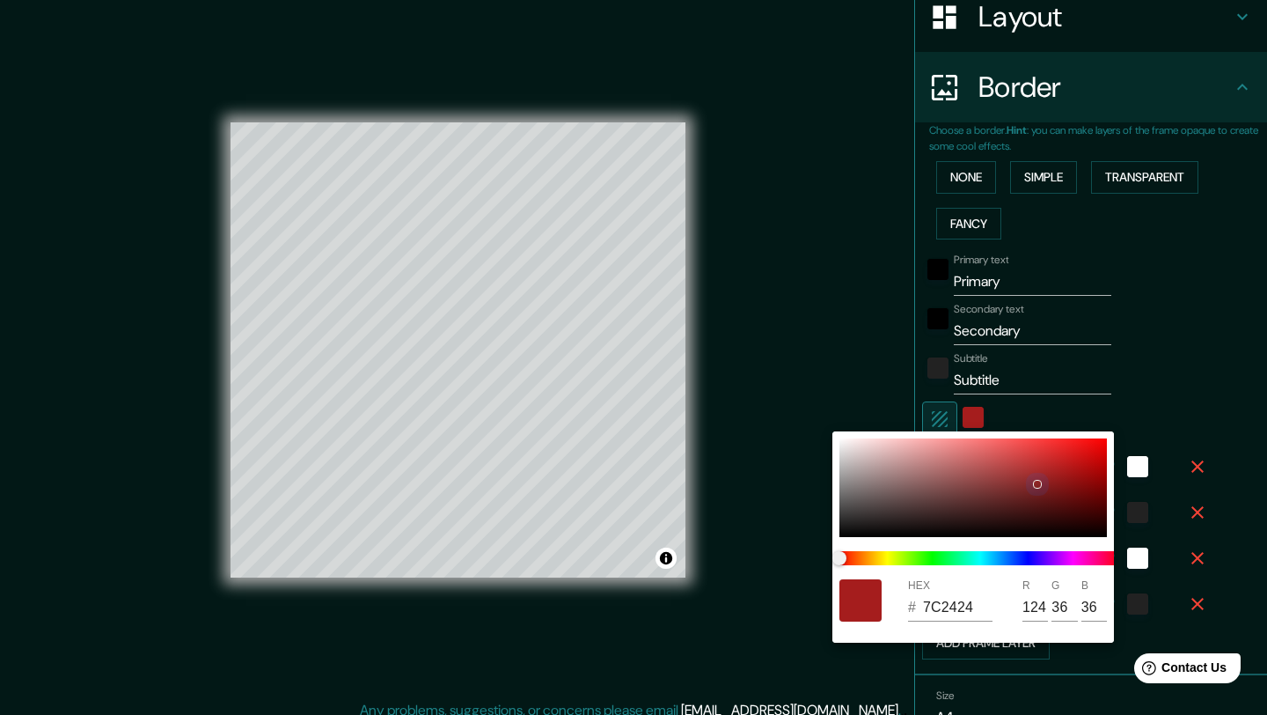
type input "35"
type input "207"
type input "41"
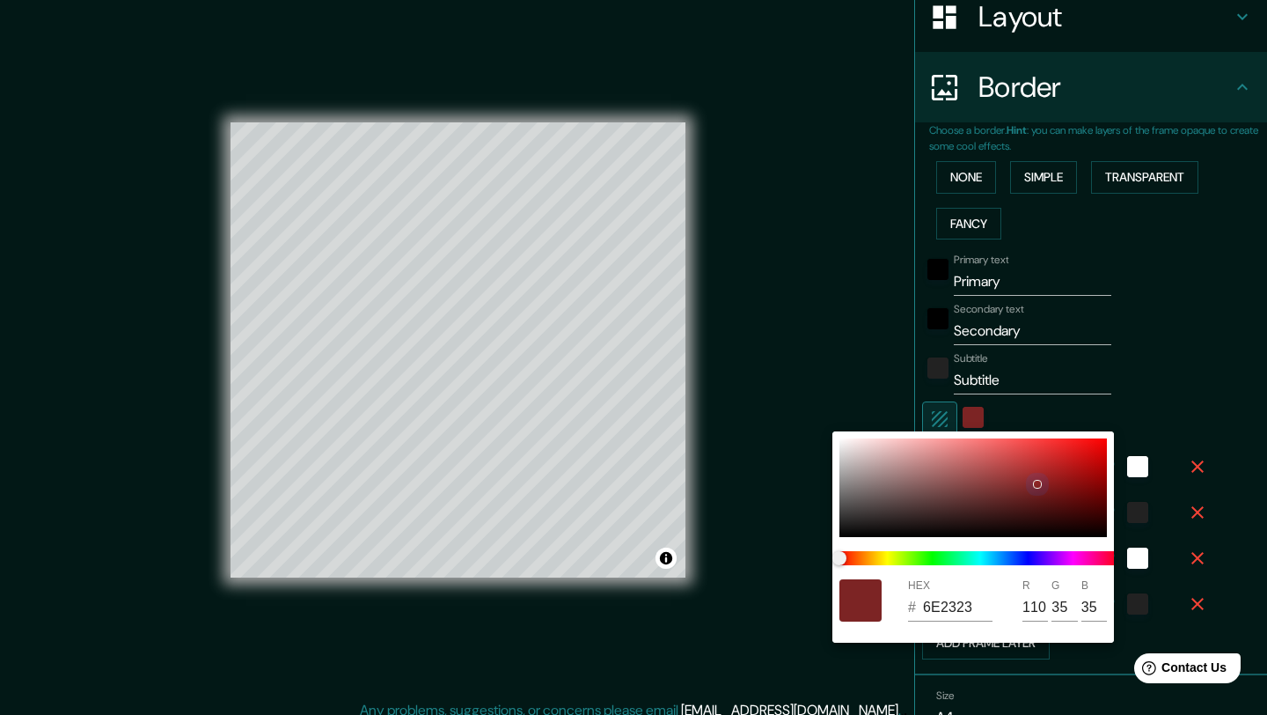
type input "21"
type input "632222"
type input "99"
type input "34"
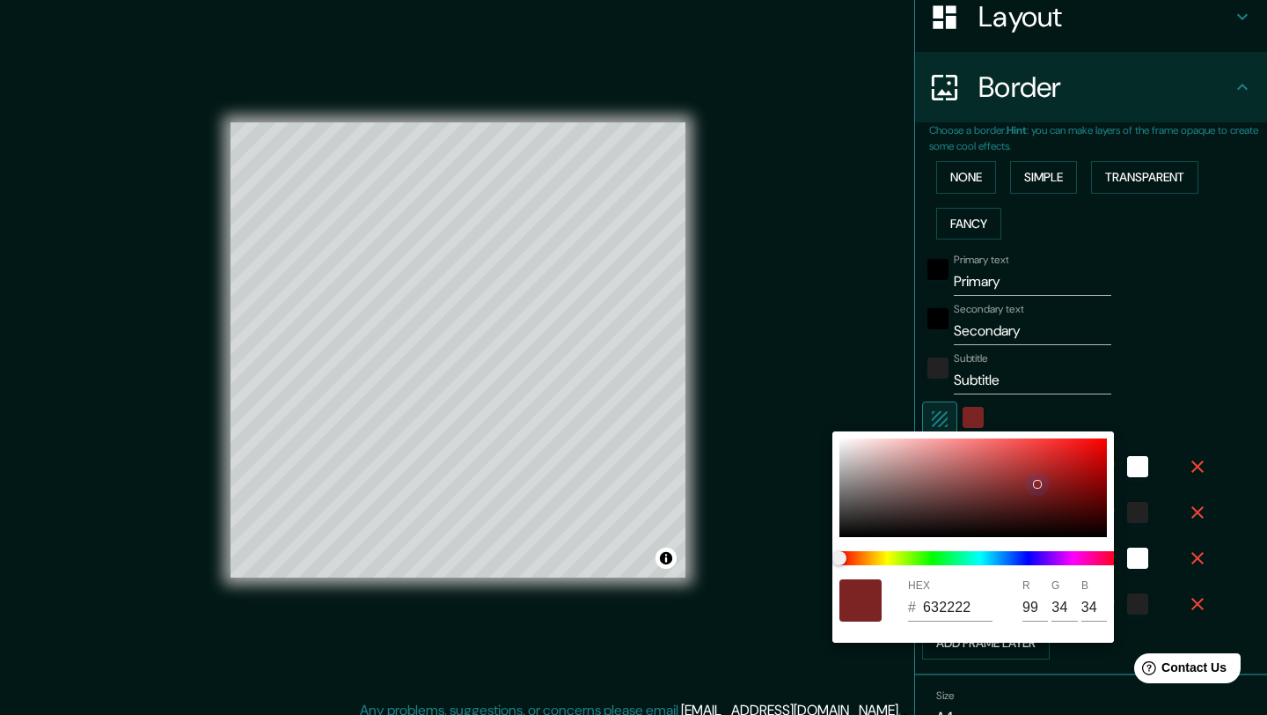
type input "207"
type input "41"
type input "21"
type input "551F1F"
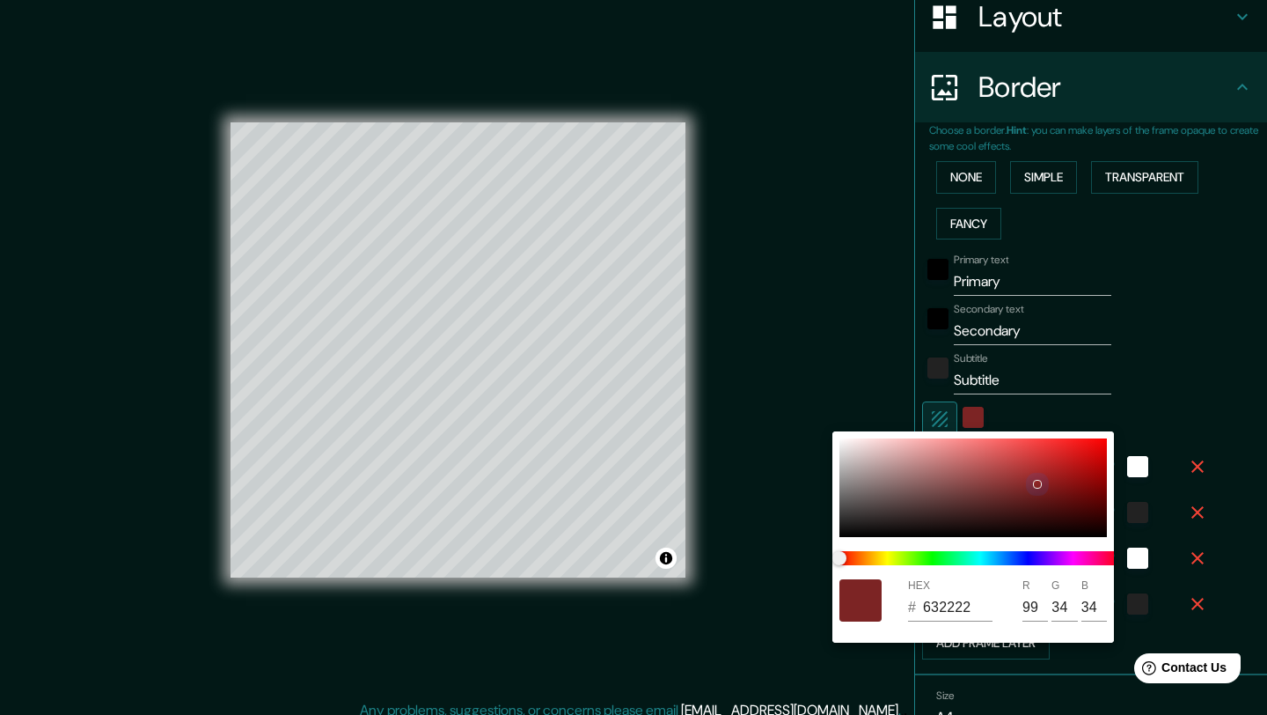
type input "85"
type input "31"
type input "207"
type input "41"
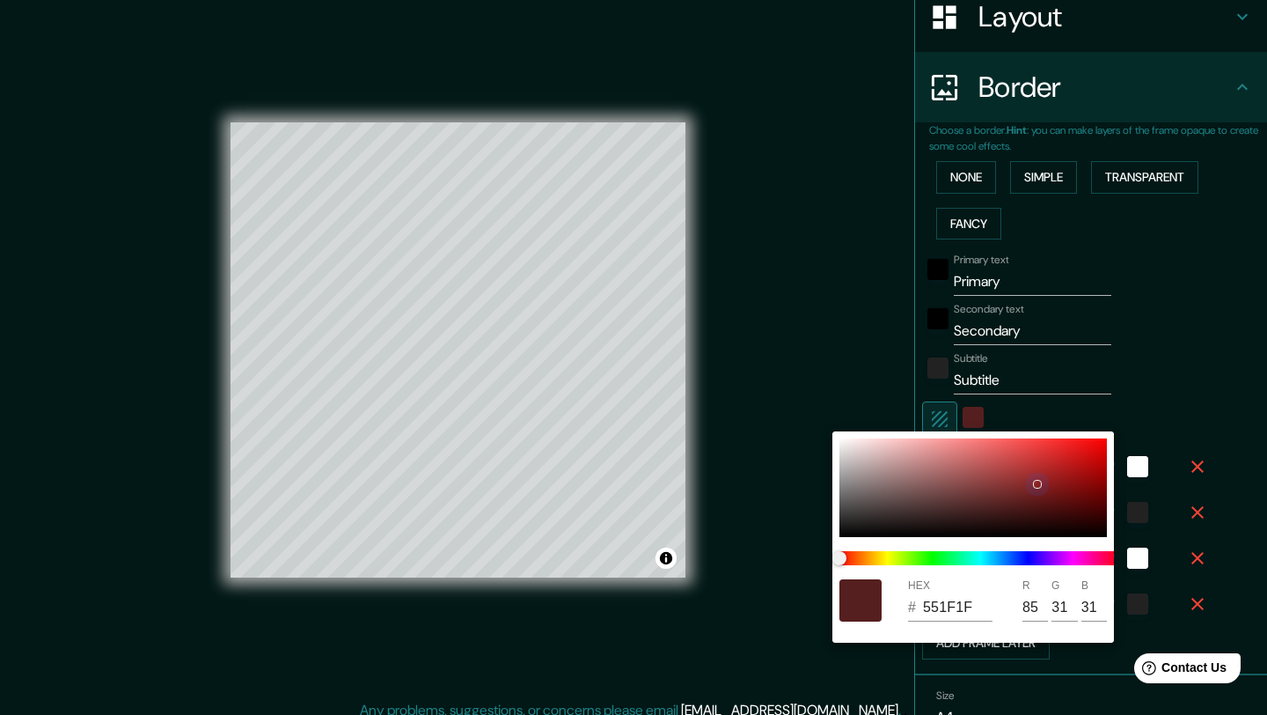
type input "41"
type input "21"
type input "401919"
type input "64"
type input "25"
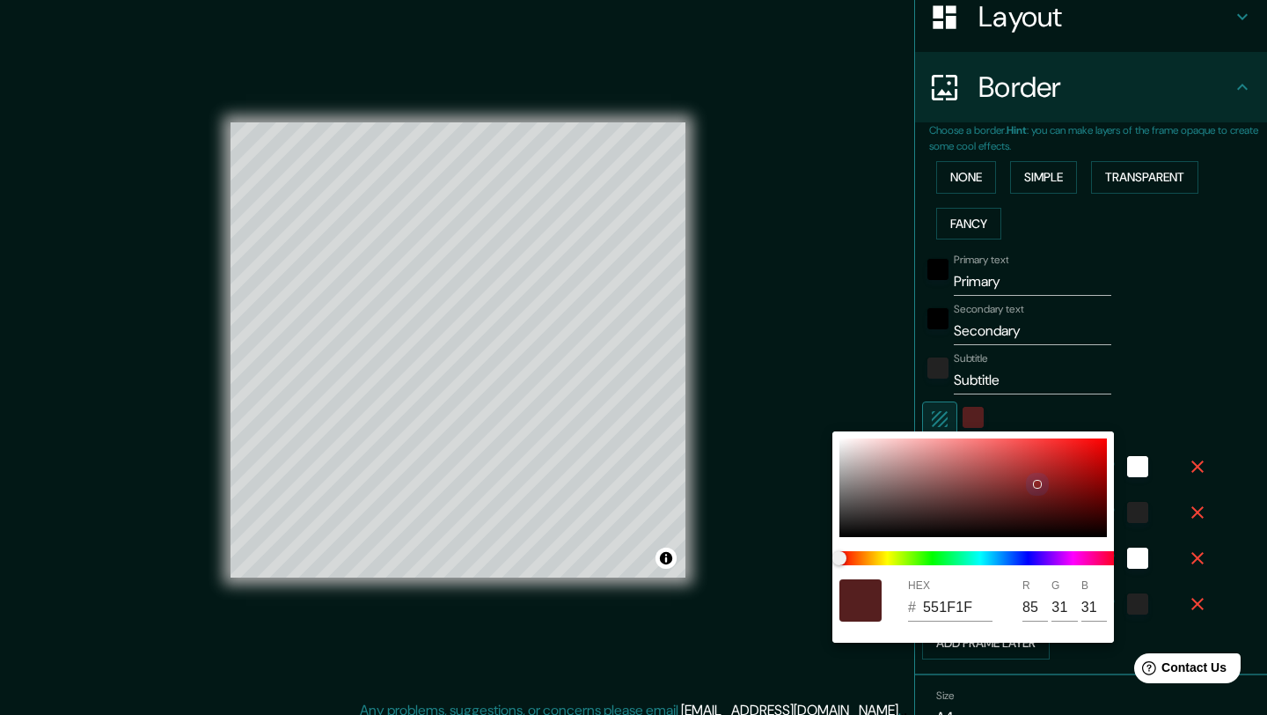
type input "25"
type input "207"
type input "41"
type input "21"
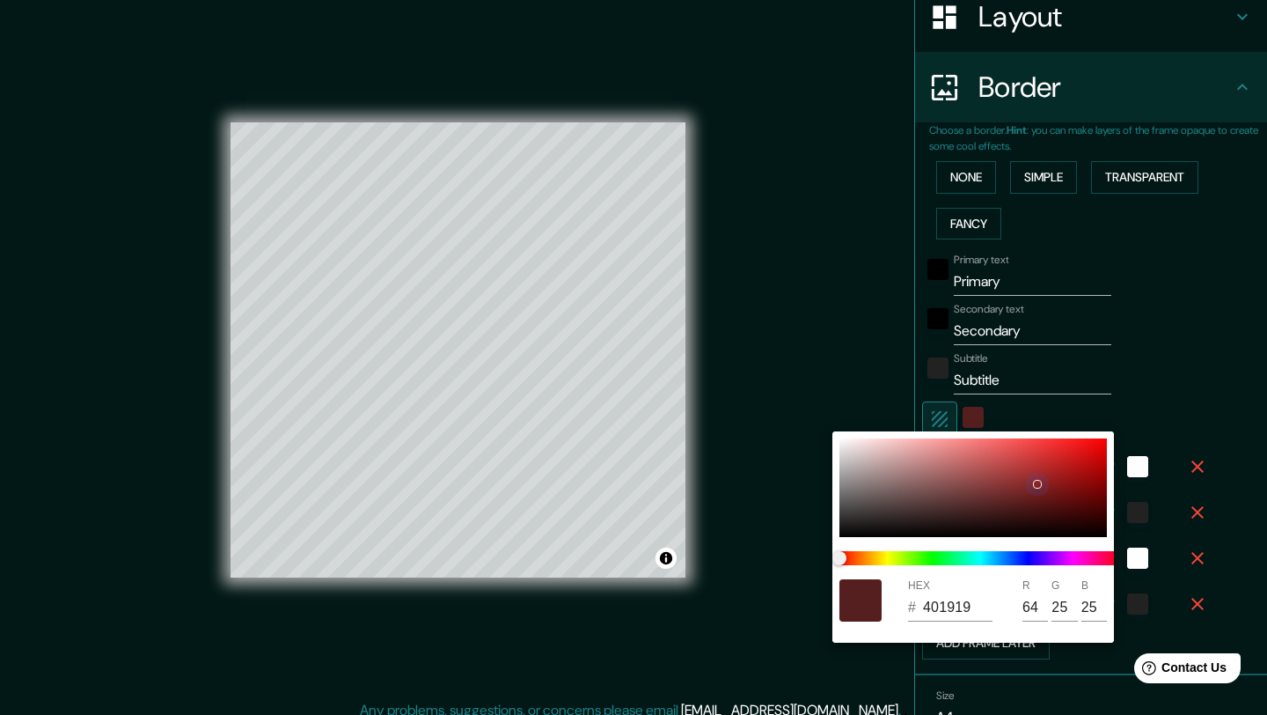
type input "291111"
type input "41"
type input "17"
type input "207"
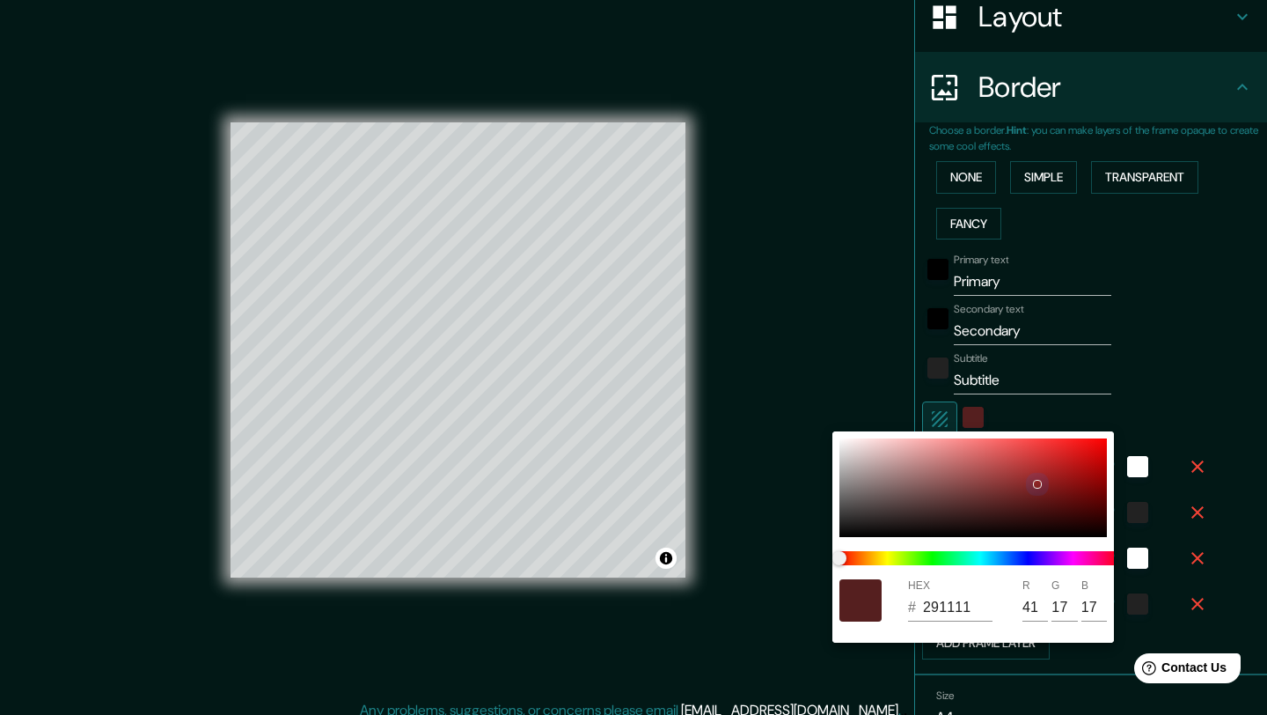
type input "41"
type input "21"
type input "1E0D0D"
type input "30"
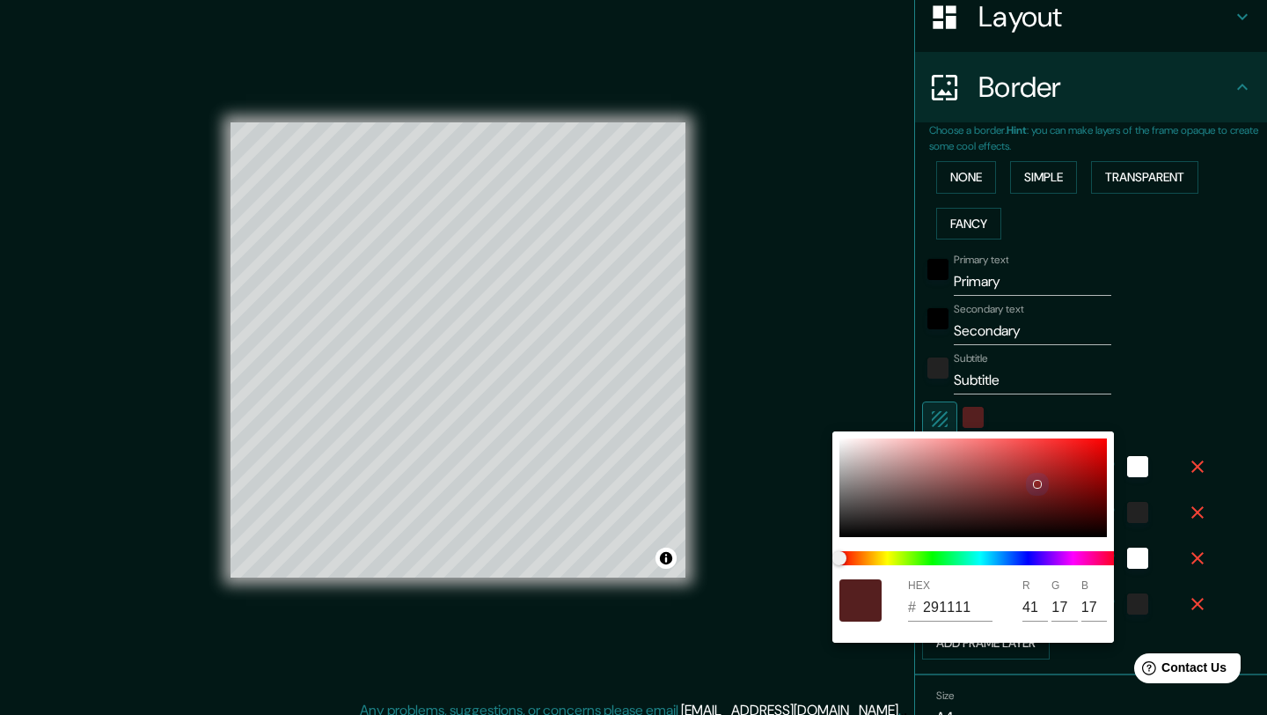
type input "13"
type input "207"
type input "41"
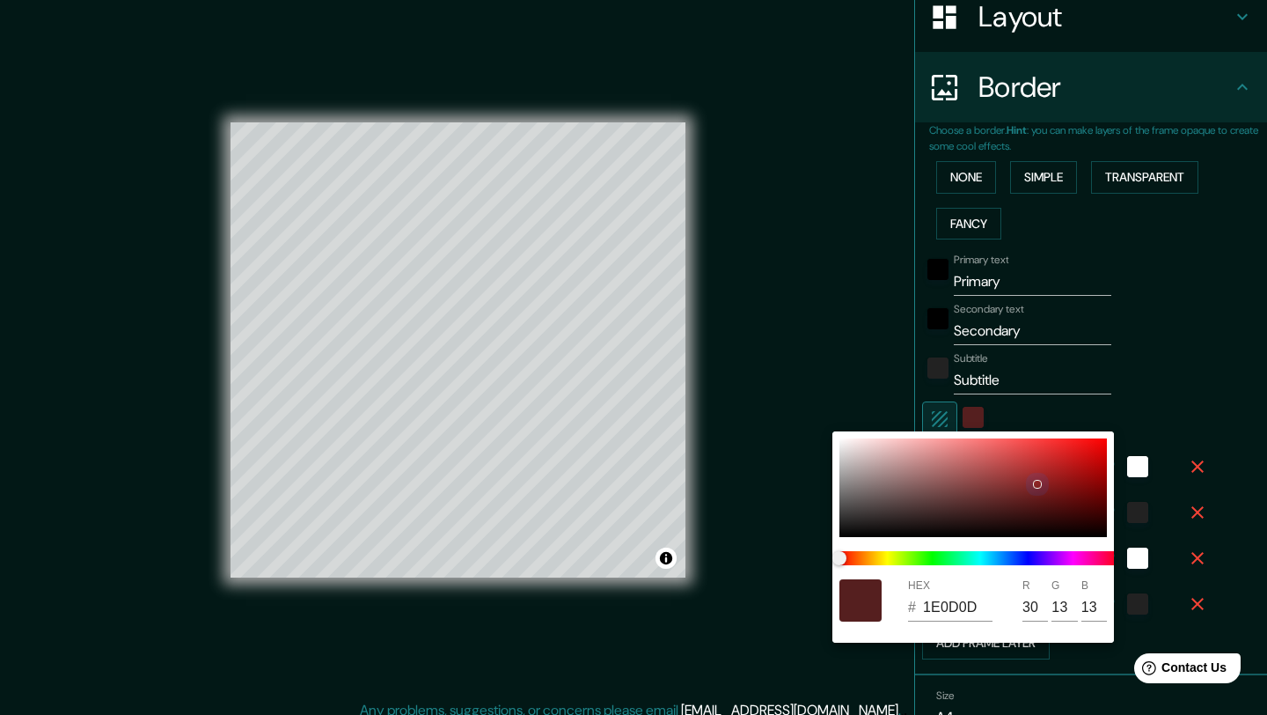
type input "21"
type input "150909"
type input "21"
type input "9"
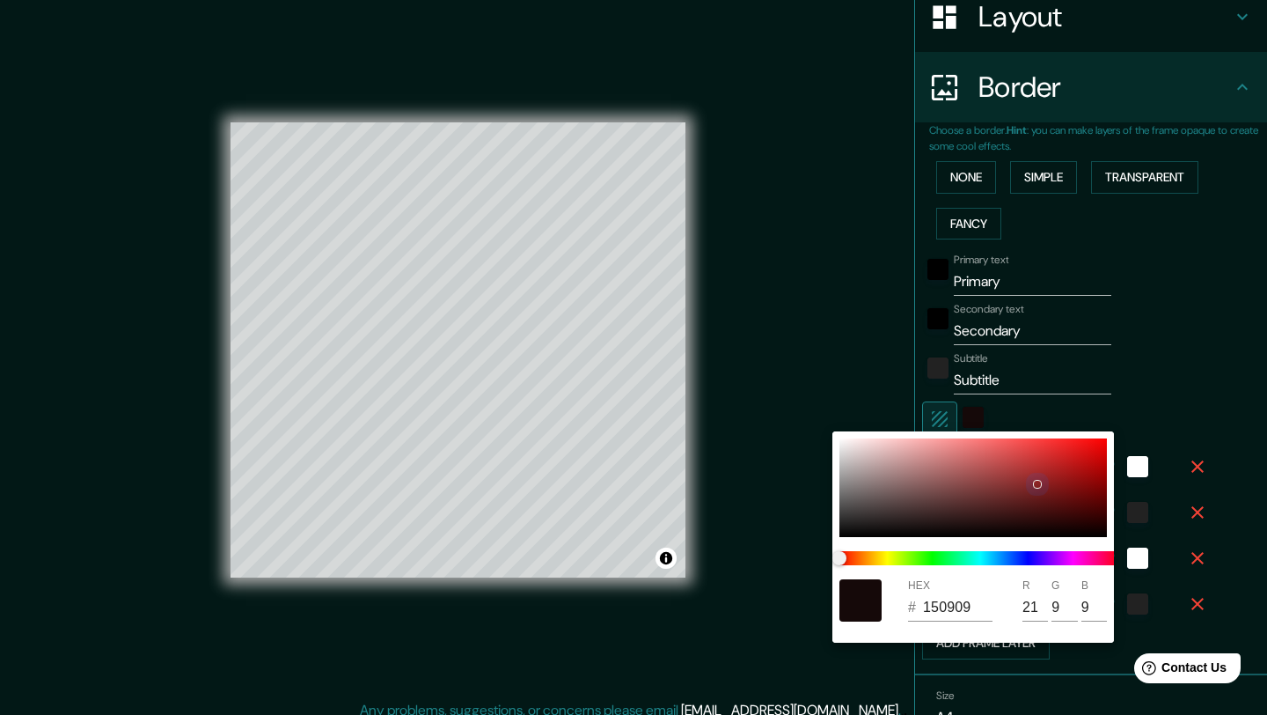
type input "207"
type input "41"
type input "21"
type input "0B0505"
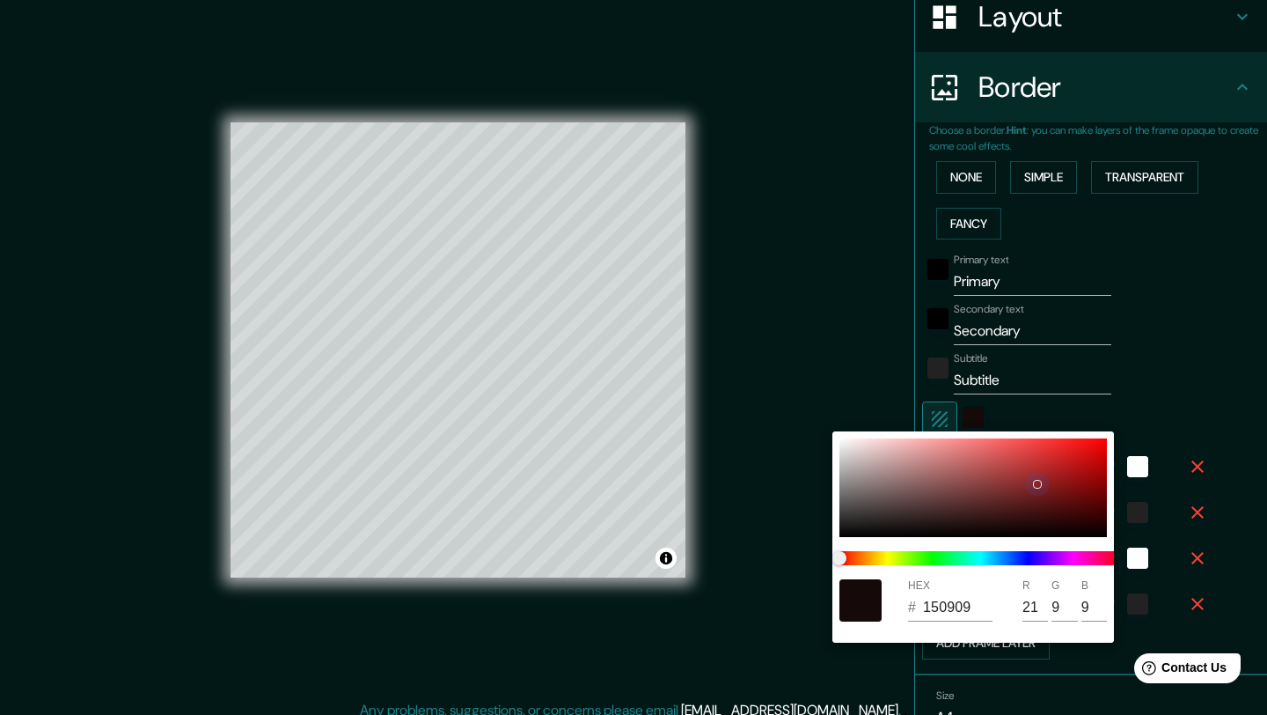
type input "11"
type input "5"
type input "207"
type input "41"
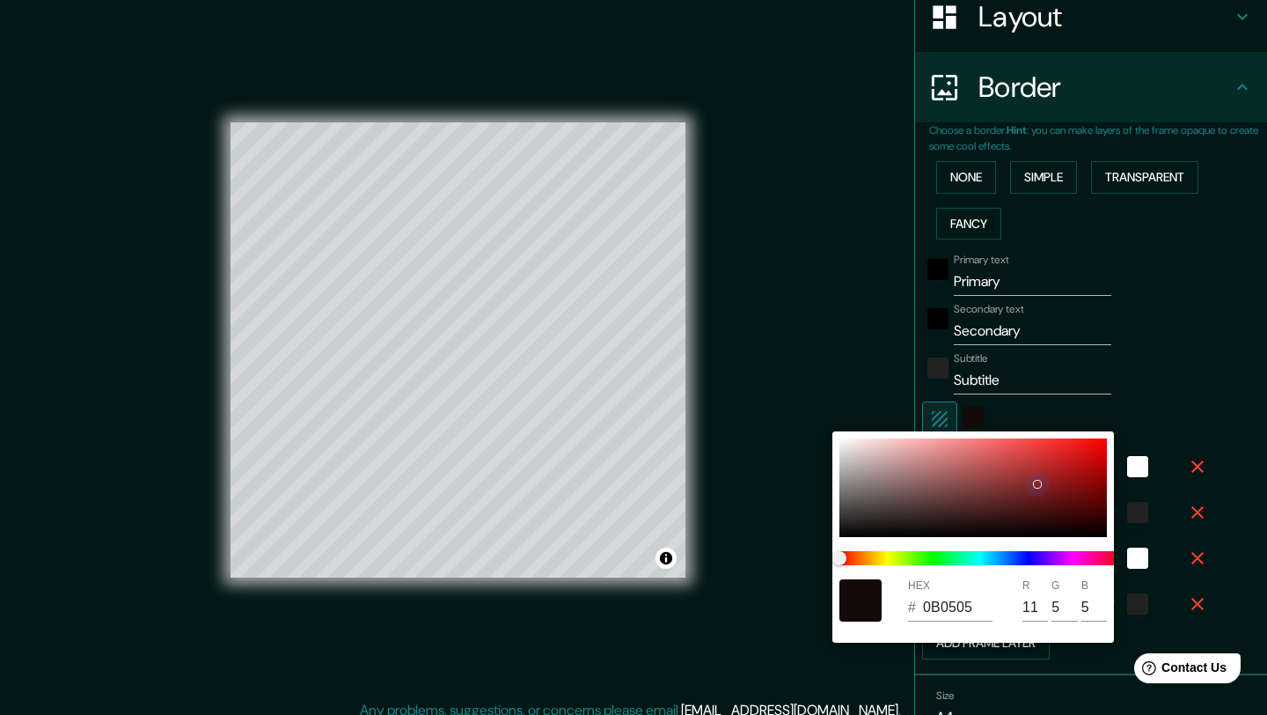
type input "41"
type input "21"
type input "070303"
type input "7"
type input "3"
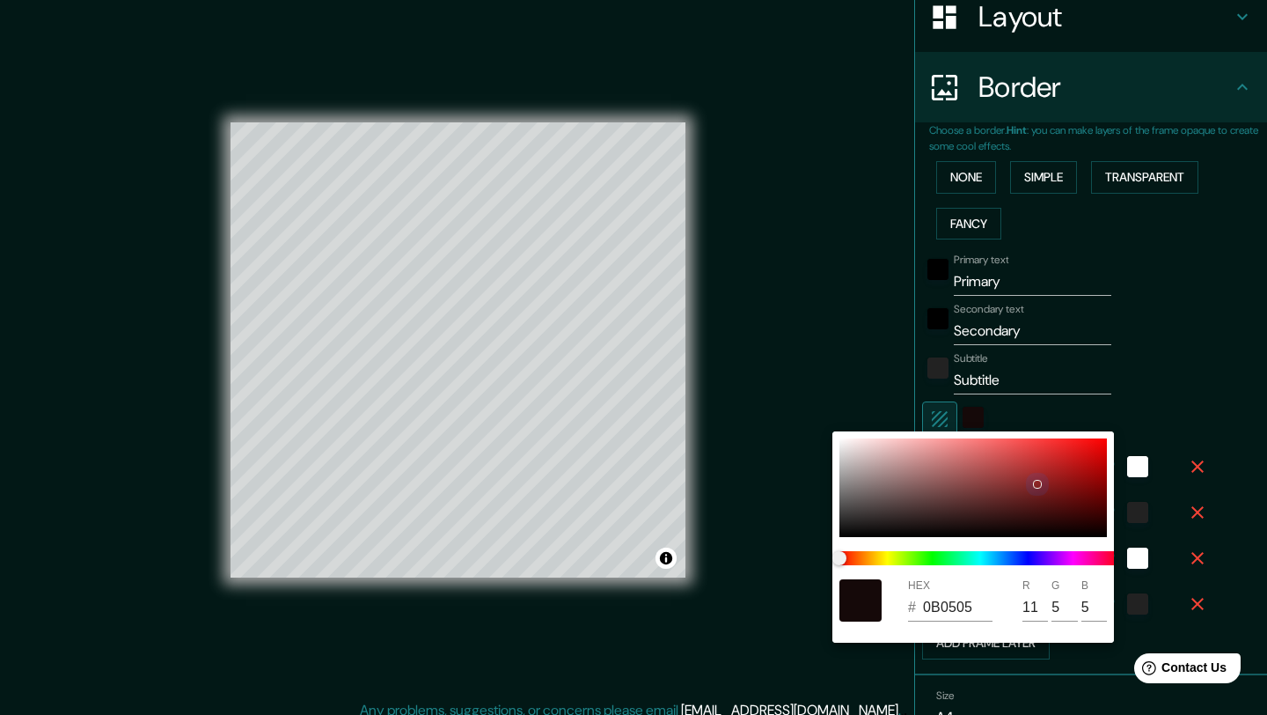
type input "3"
type input "207"
type input "41"
type input "21"
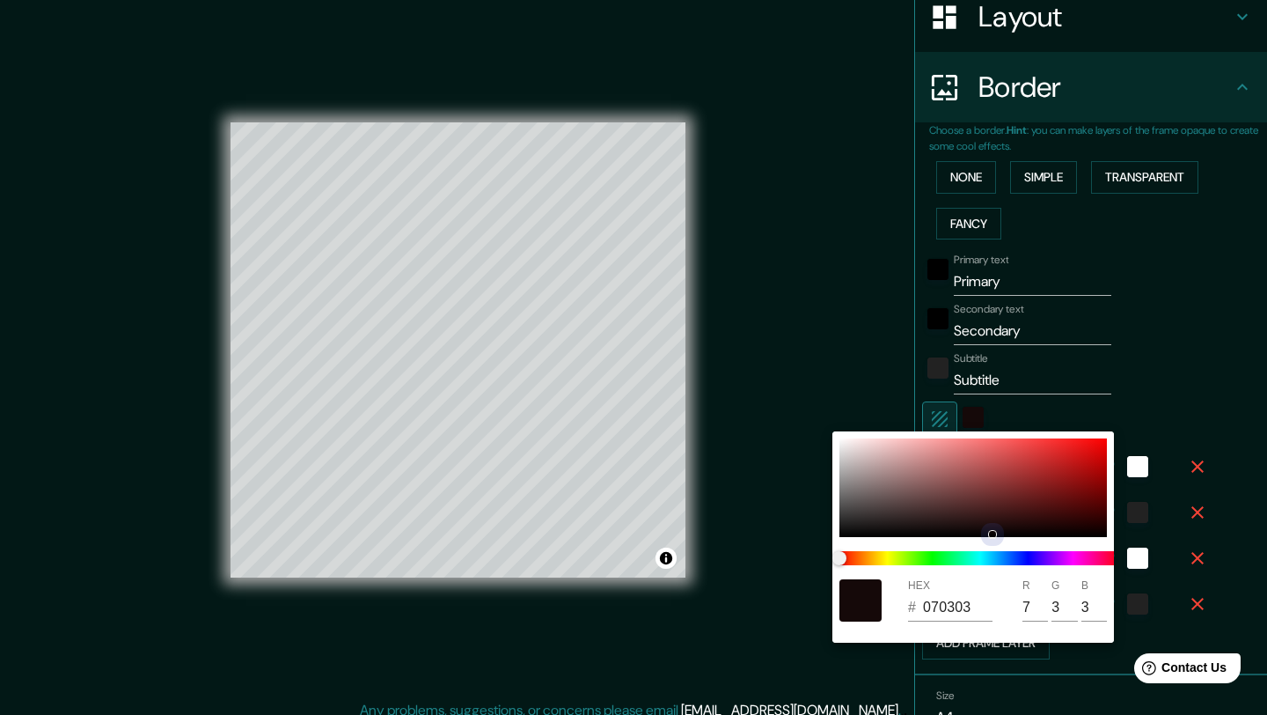
type input "050202"
type input "5"
type input "2"
type input "207"
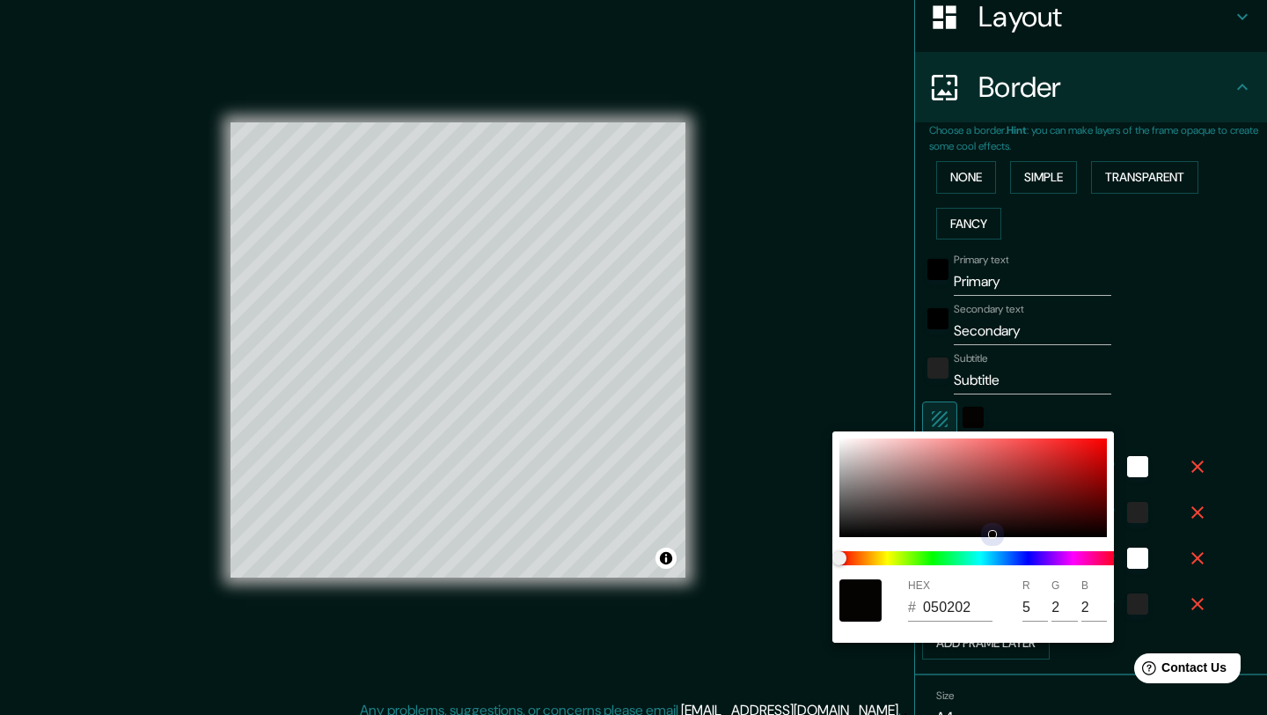
type input "41"
type input "21"
type input "020101"
type input "2"
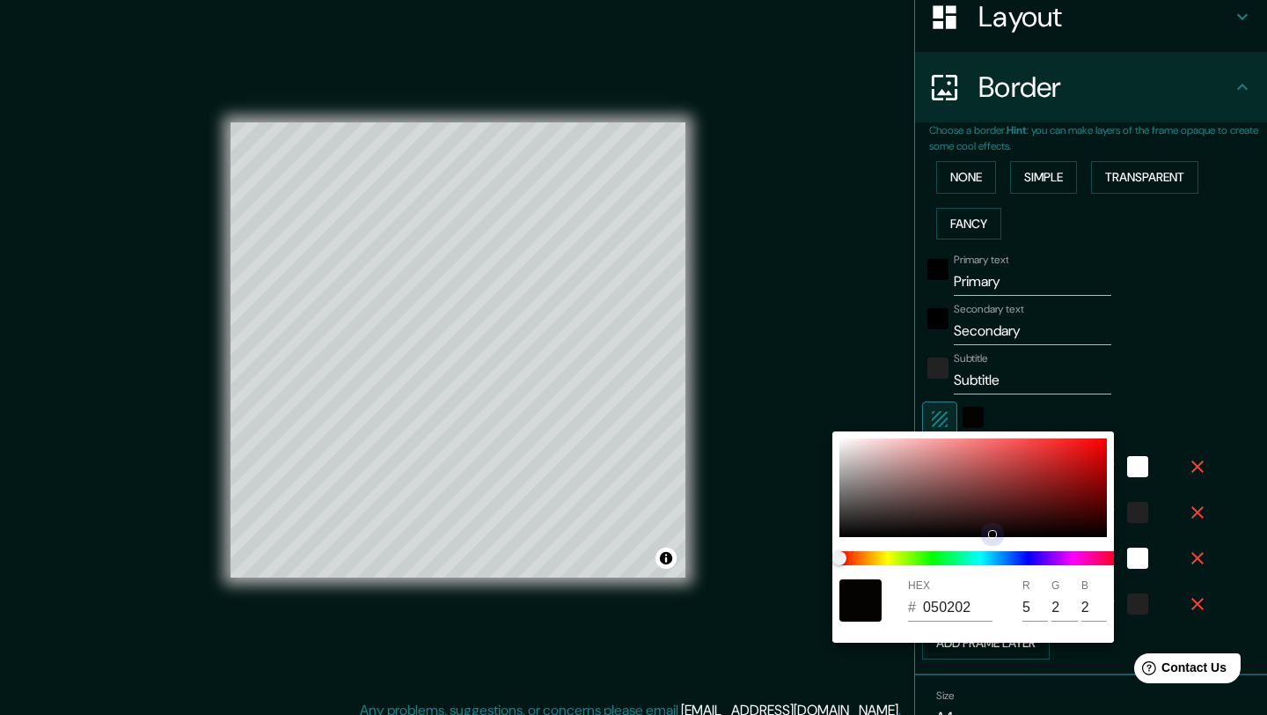
type input "1"
type input "207"
type input "41"
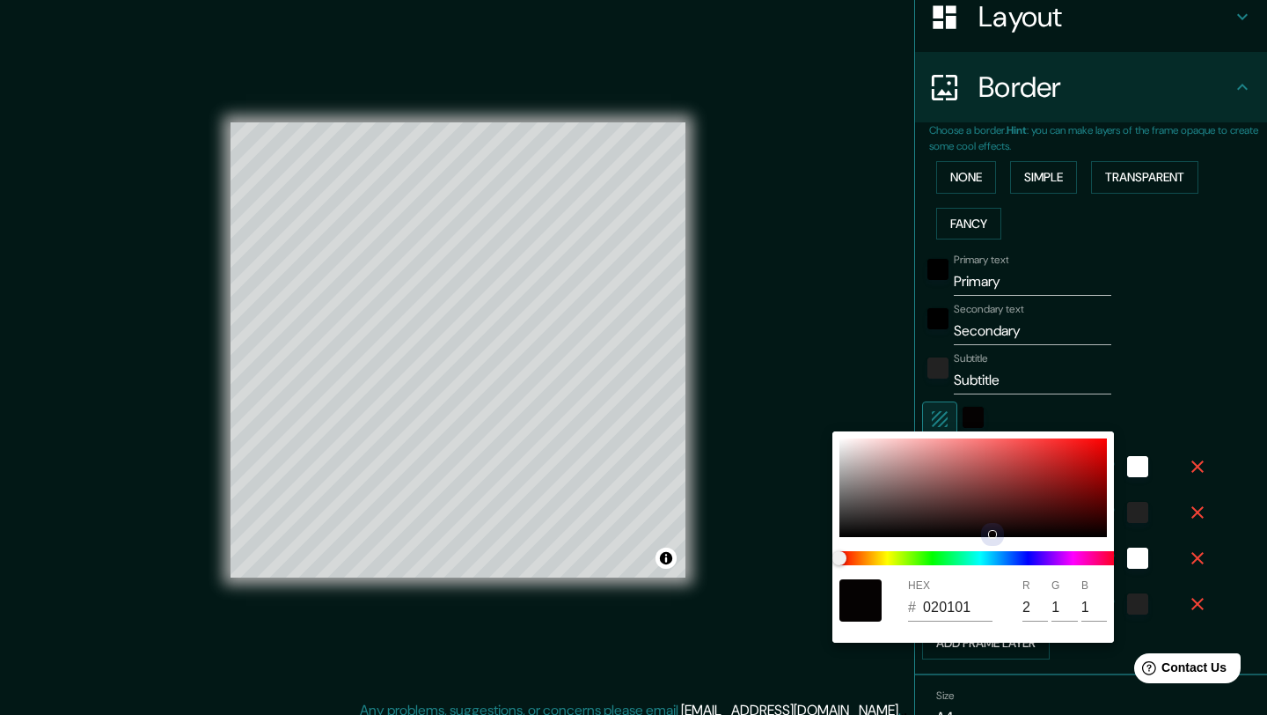
type input "21"
type input "207"
type input "41"
type input "21"
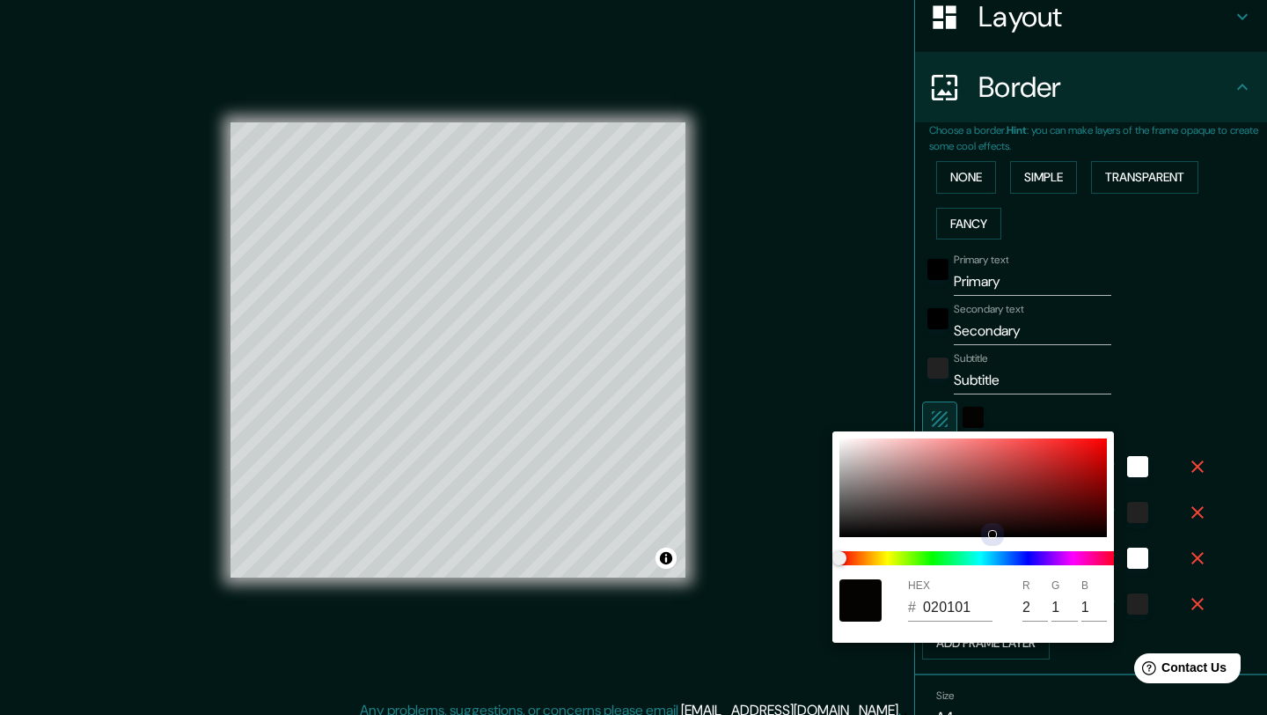
type input "000000"
type input "0"
type input "207"
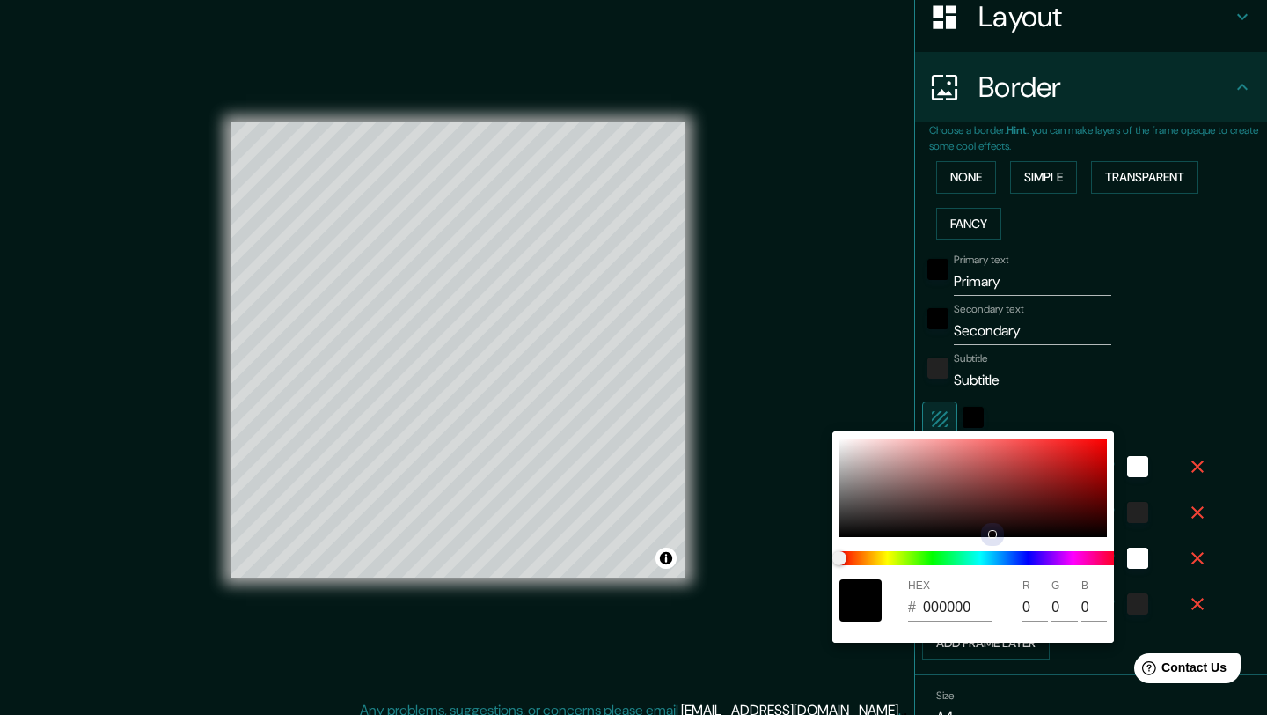
type input "41"
type input "21"
type input "207"
type input "41"
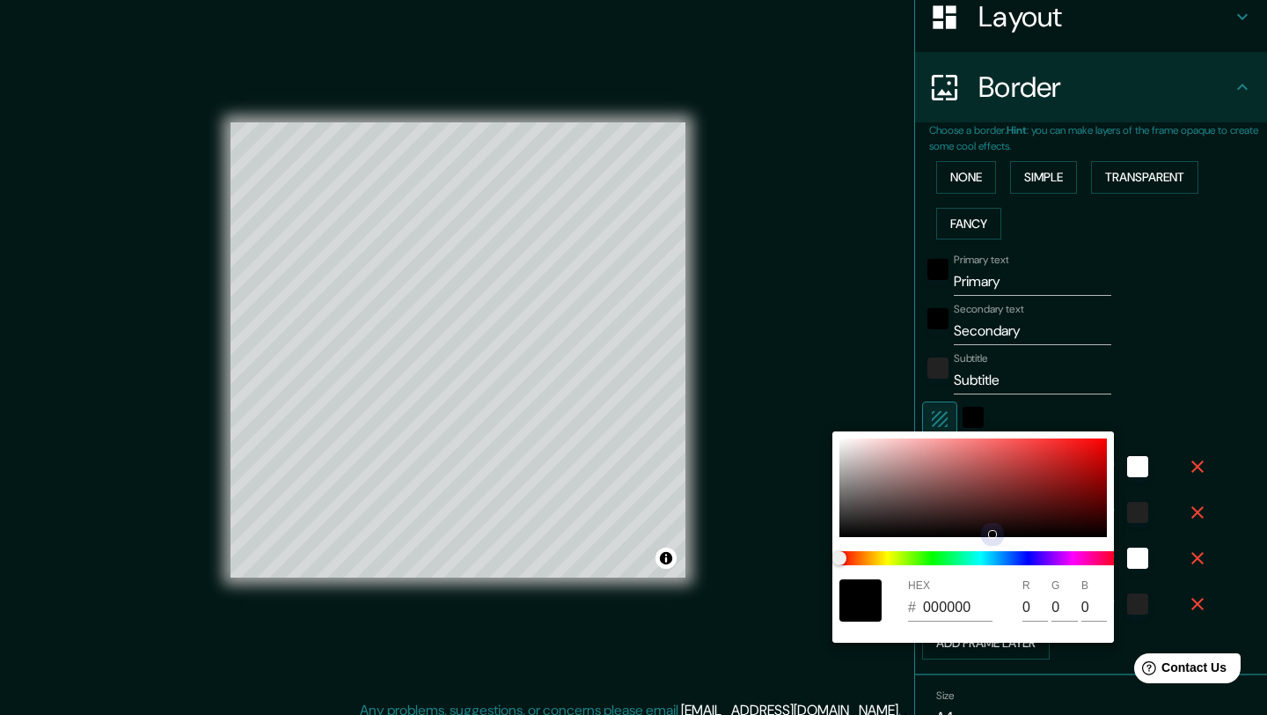
type input "41"
type input "21"
type input "020101"
type input "2"
type input "1"
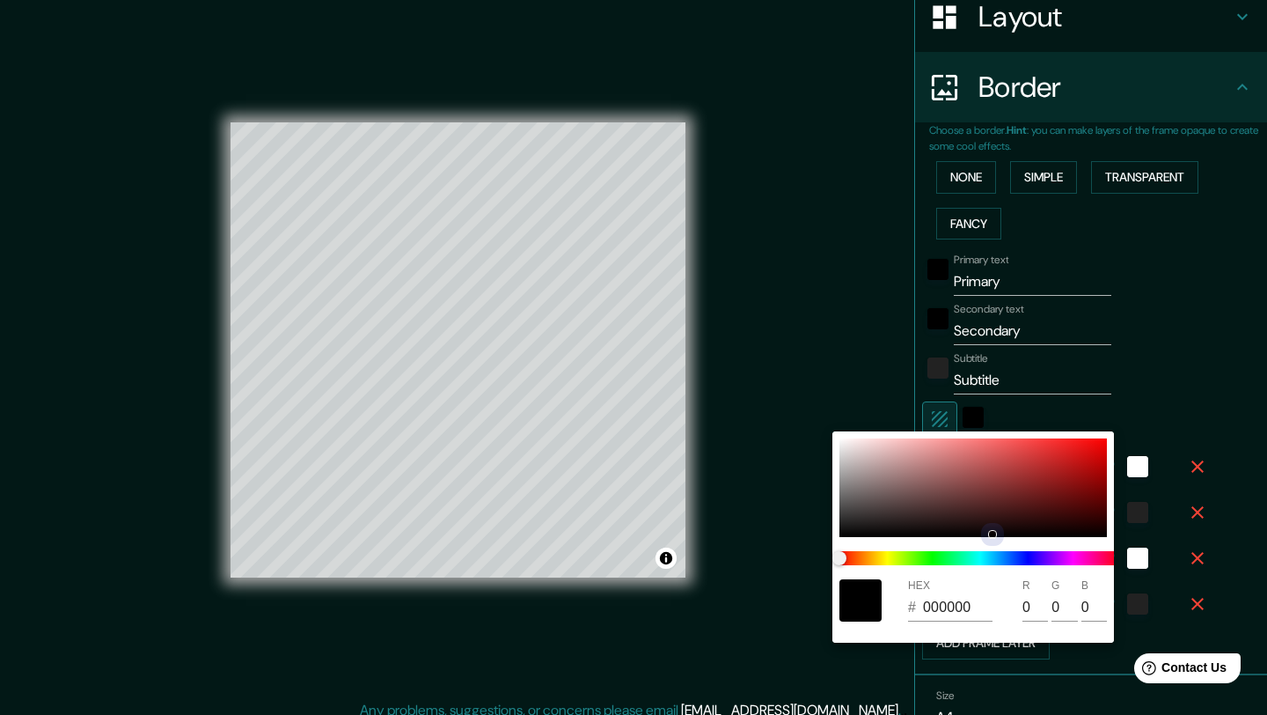
type input "1"
type input "207"
type input "41"
type input "21"
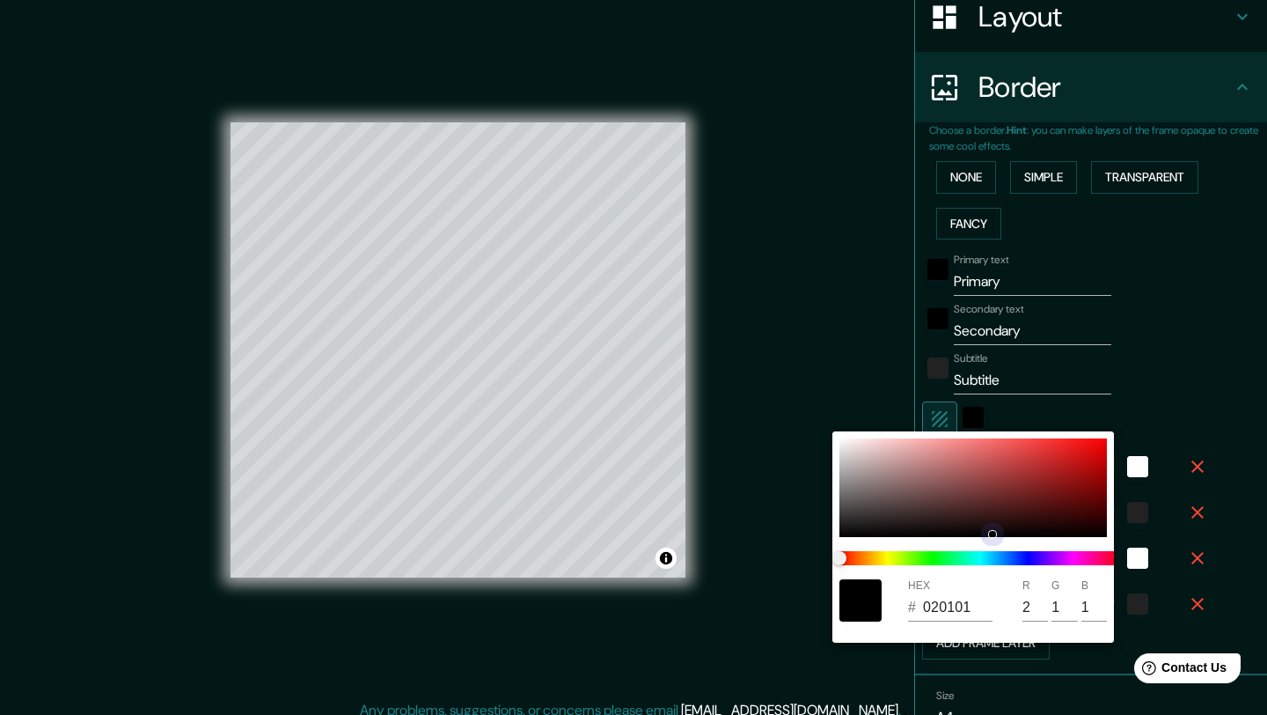
type input "090606"
type input "9"
type input "6"
type input "207"
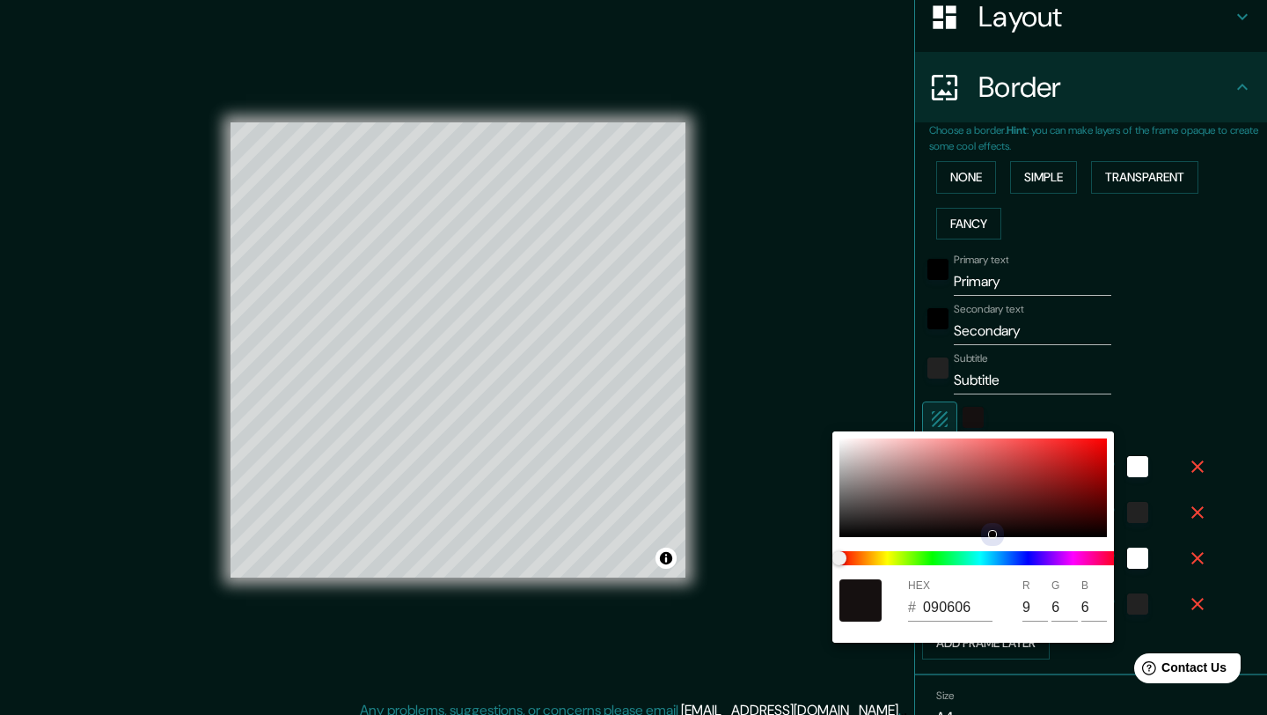
type input "41"
type input "21"
type input "151010"
type input "21"
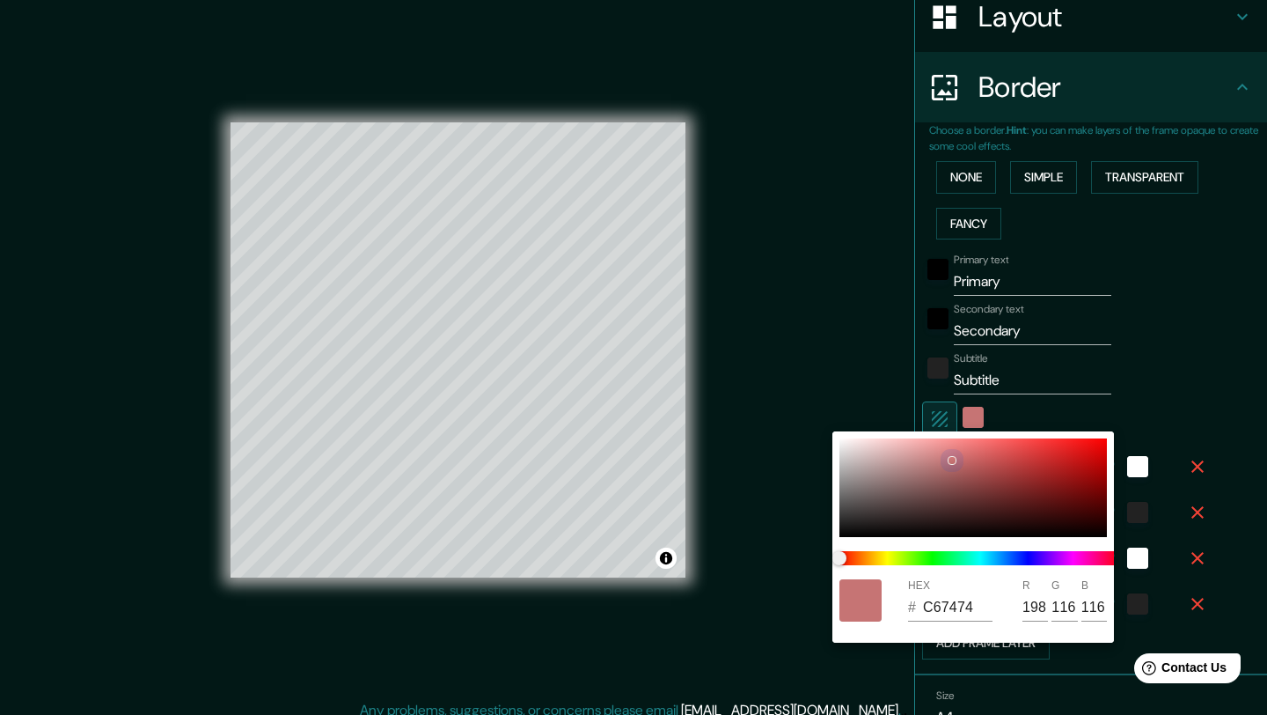
drag, startPoint x: 1036, startPoint y: 483, endPoint x: 949, endPoint y: 462, distance: 88.8
click at [949, 460] on div at bounding box center [973, 487] width 268 height 99
click at [962, 557] on div at bounding box center [980, 558] width 296 height 28
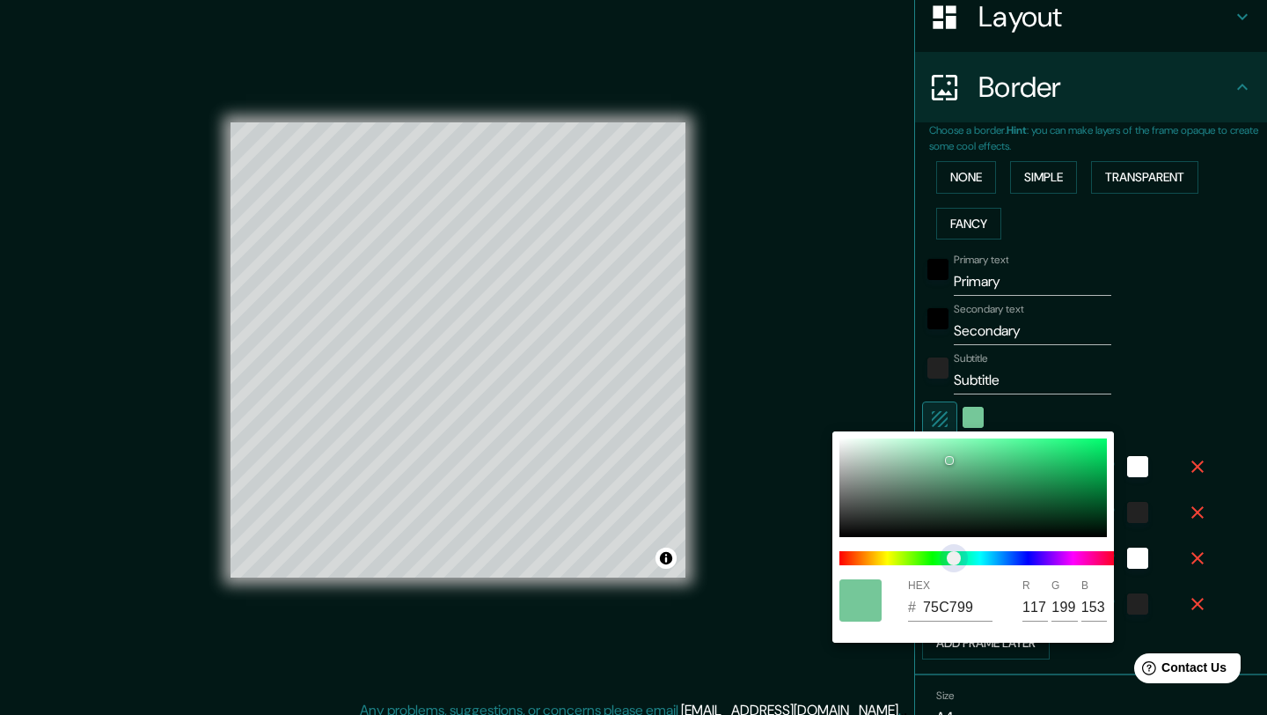
click at [954, 556] on span at bounding box center [980, 558] width 282 height 14
drag, startPoint x: 943, startPoint y: 499, endPoint x: 1082, endPoint y: 503, distance: 139.1
click at [1082, 503] on div at bounding box center [973, 487] width 268 height 99
click at [1191, 392] on div at bounding box center [633, 357] width 1267 height 715
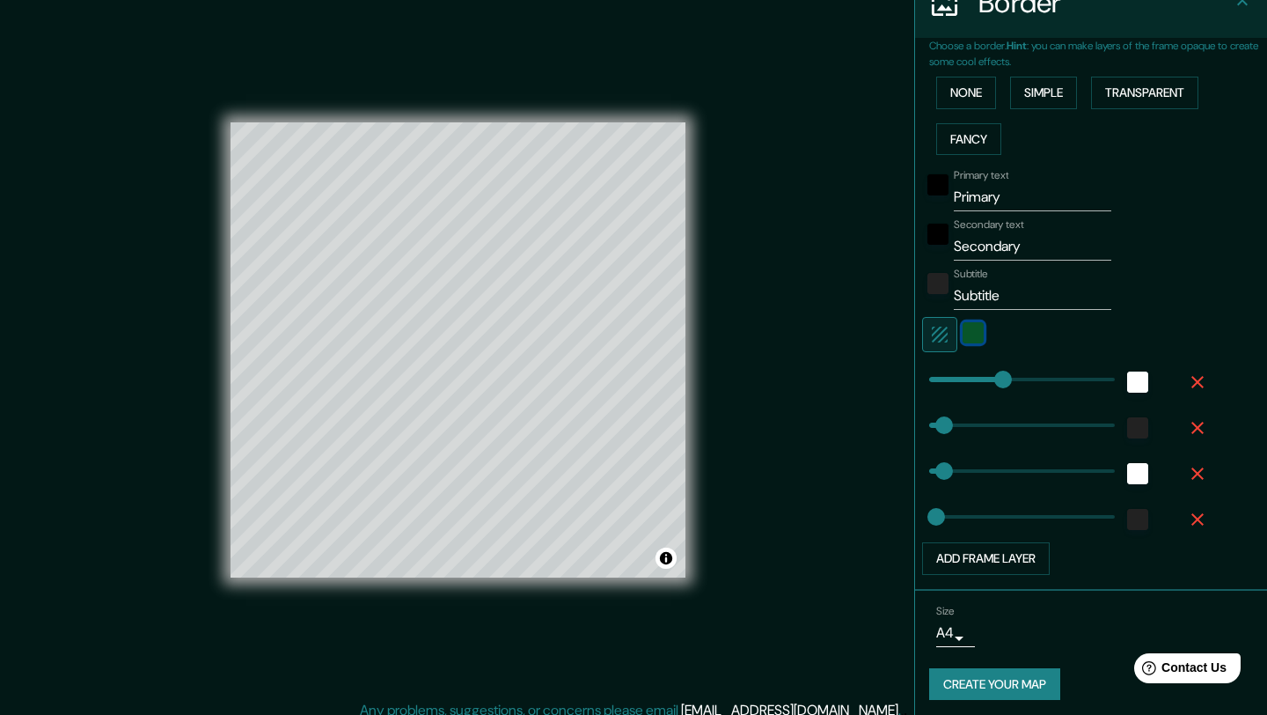
scroll to position [13, 0]
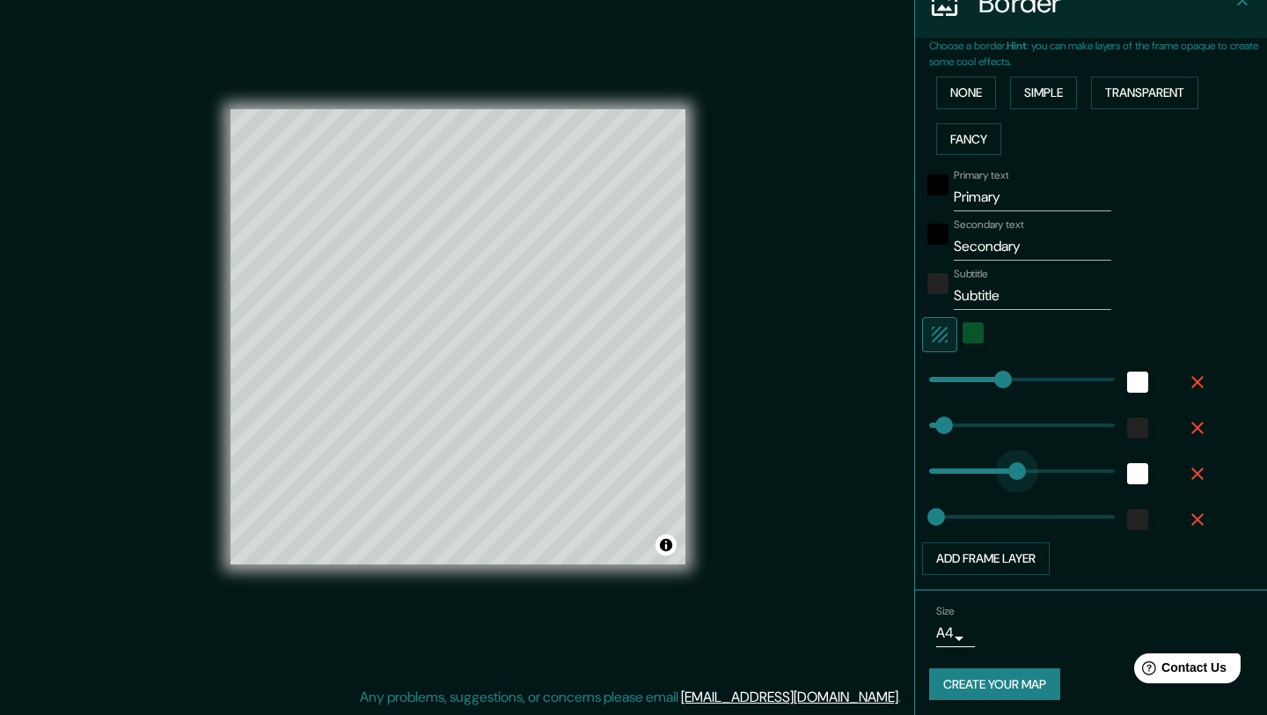
drag, startPoint x: 964, startPoint y: 463, endPoint x: 1001, endPoint y: 463, distance: 37.8
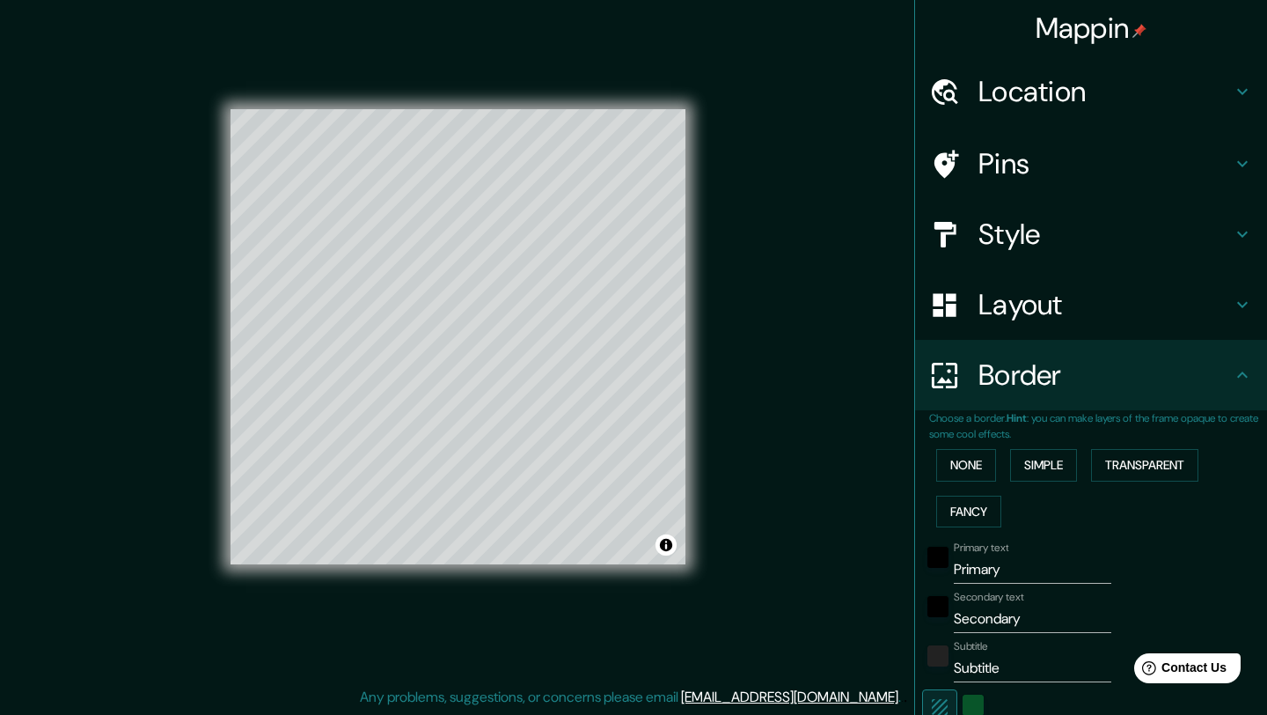
scroll to position [0, 0]
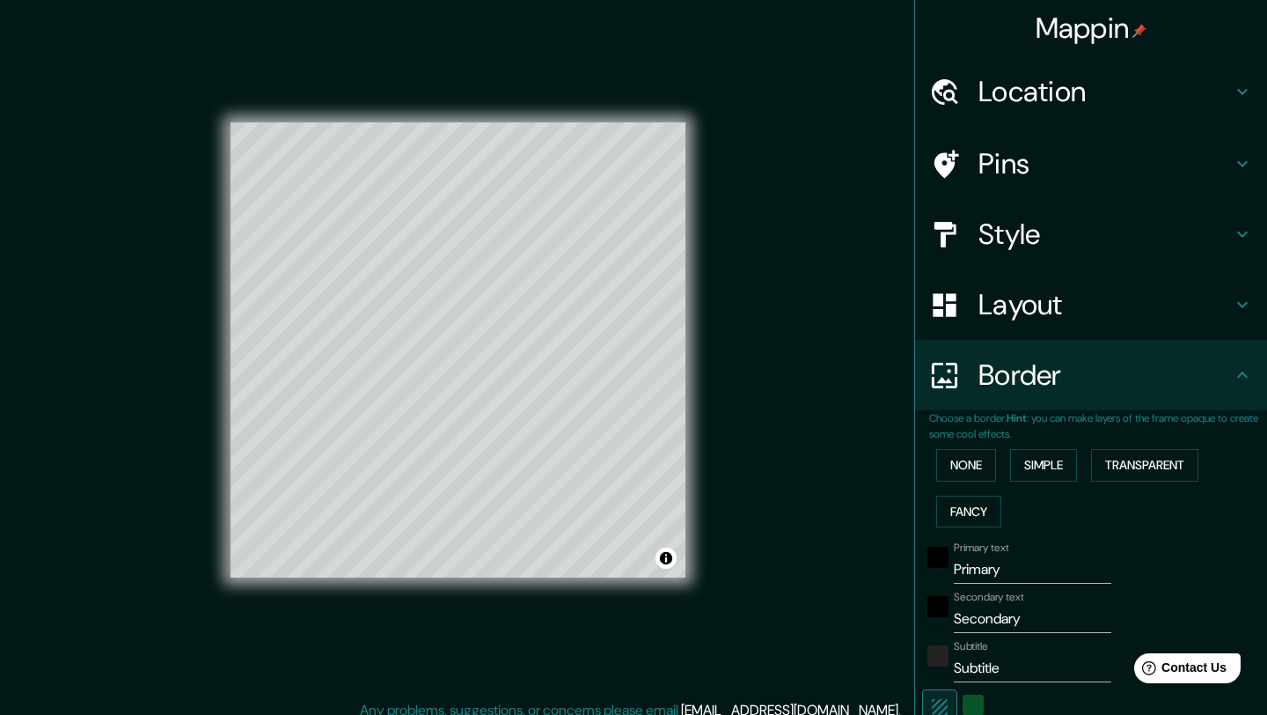
click at [1005, 165] on h4 "Pins" at bounding box center [1105, 163] width 253 height 35
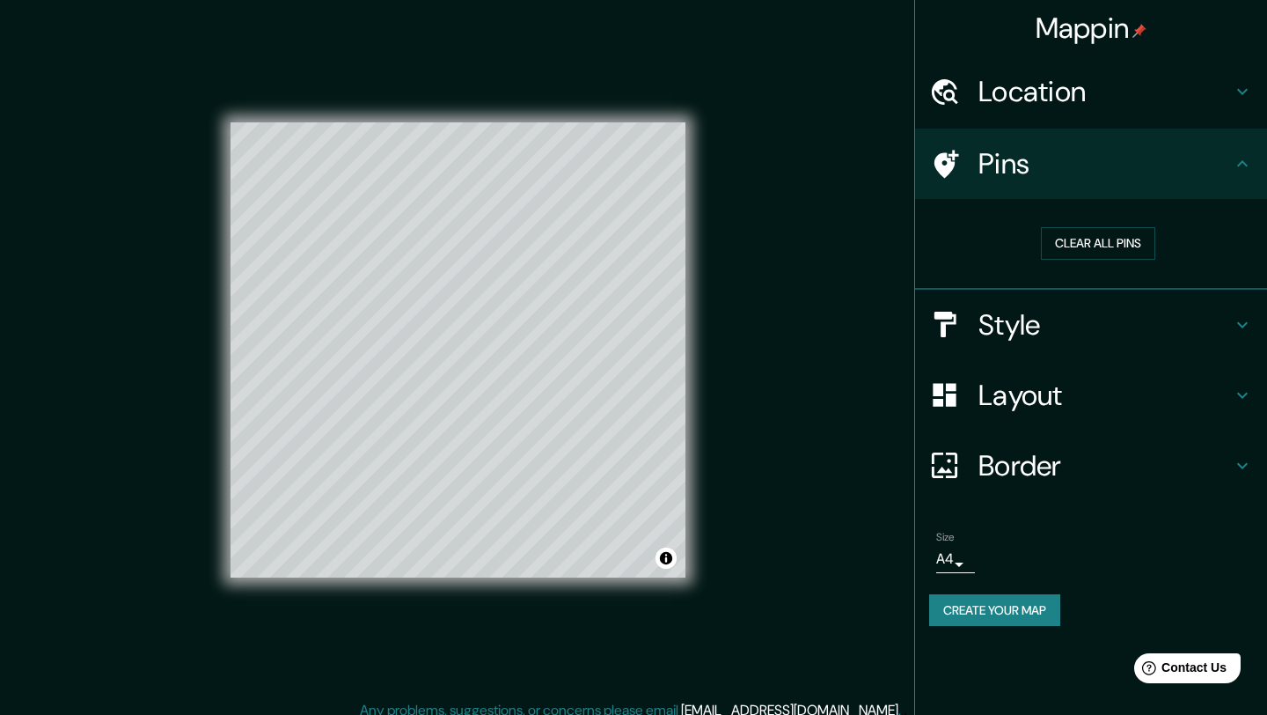
click at [972, 243] on div "Clear all pins" at bounding box center [1098, 243] width 310 height 33
